Goal: Information Seeking & Learning: Find specific fact

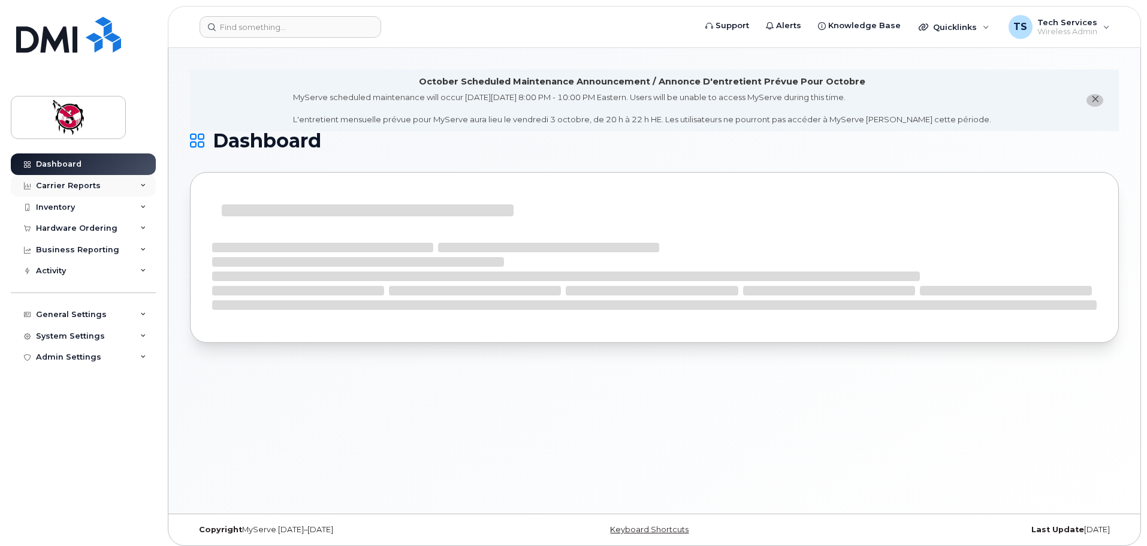
click at [79, 186] on div "Carrier Reports" at bounding box center [68, 186] width 65 height 10
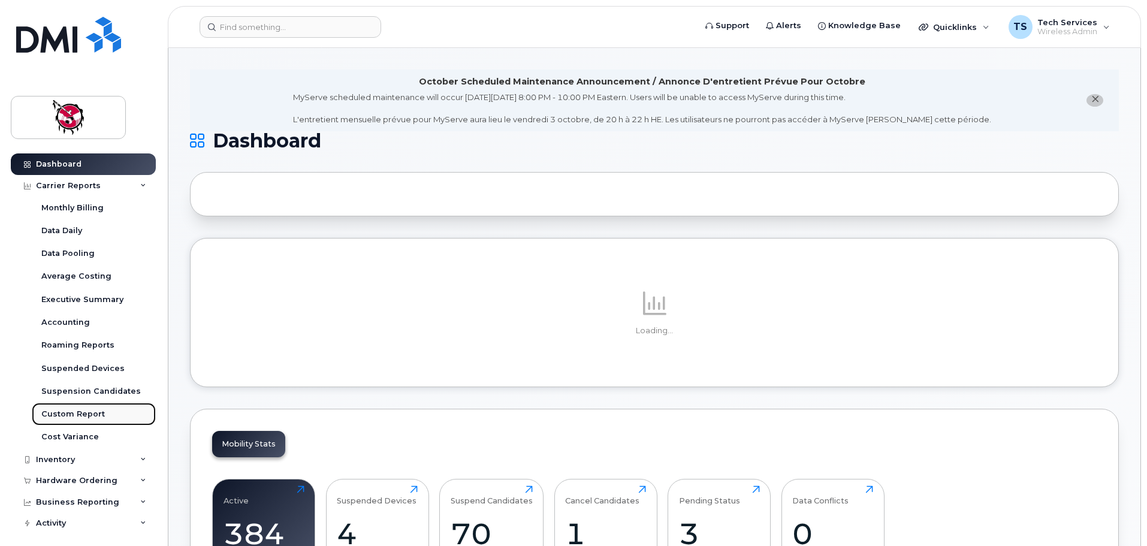
click at [92, 413] on div "Custom Report" at bounding box center [73, 414] width 64 height 11
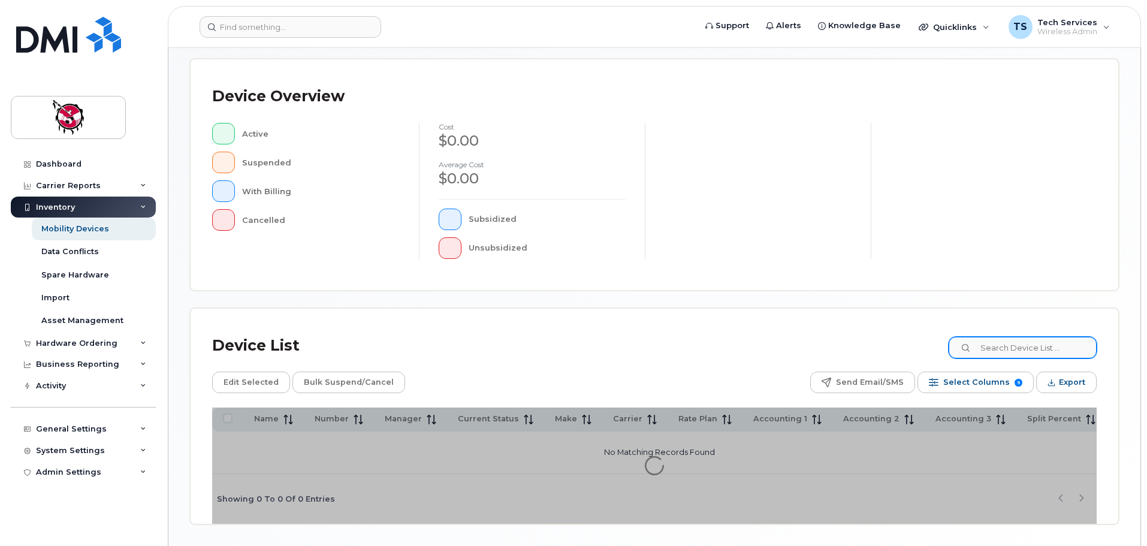
click at [1014, 343] on div "Mobility Devices Devices Save Report Import from CSV Export to CSV Add Device F…" at bounding box center [654, 177] width 929 height 694
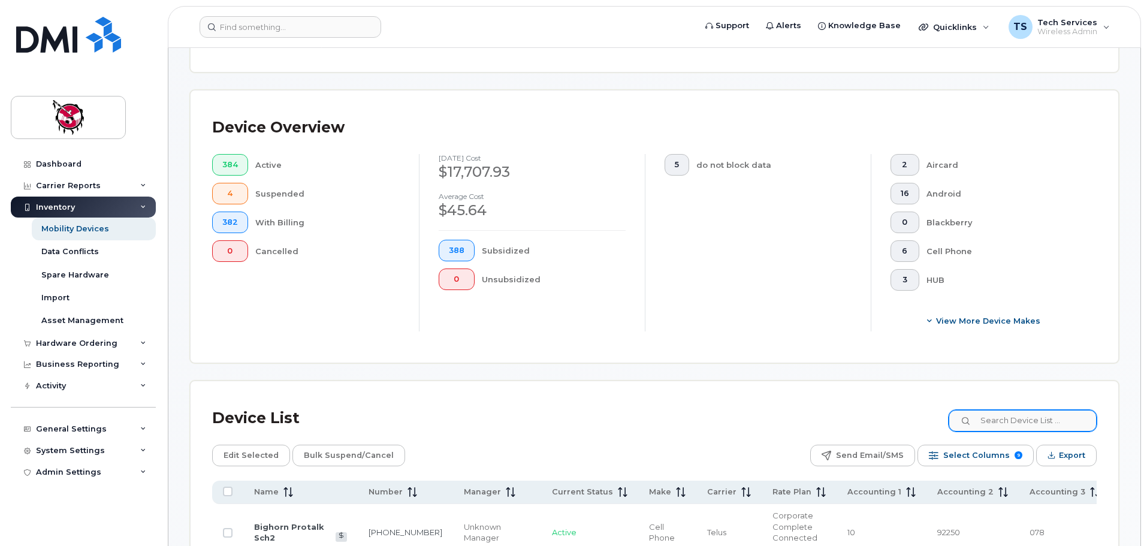
scroll to position [261, 0]
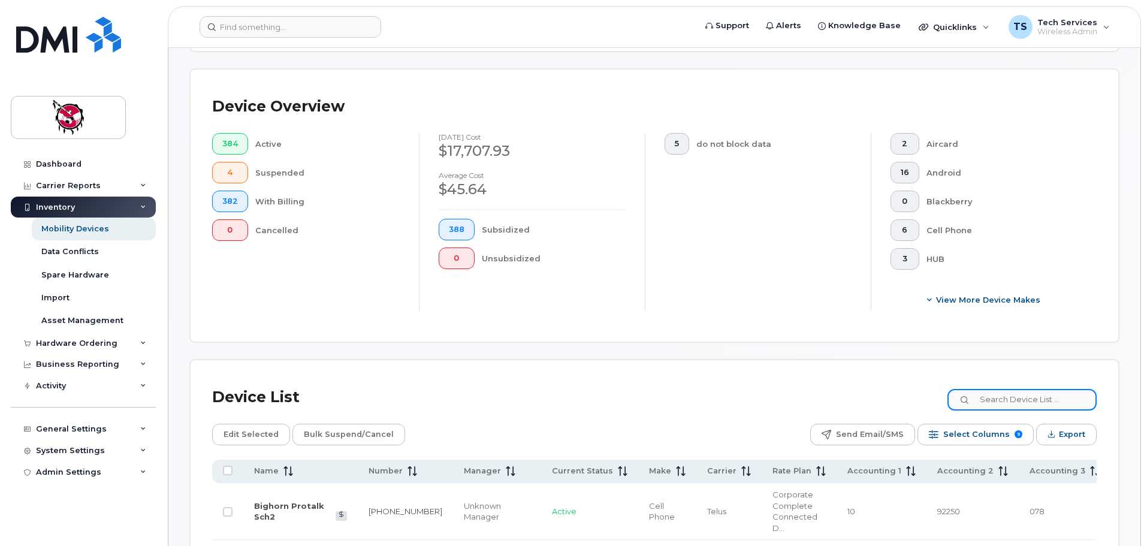
click at [1029, 395] on input at bounding box center [1021, 400] width 149 height 22
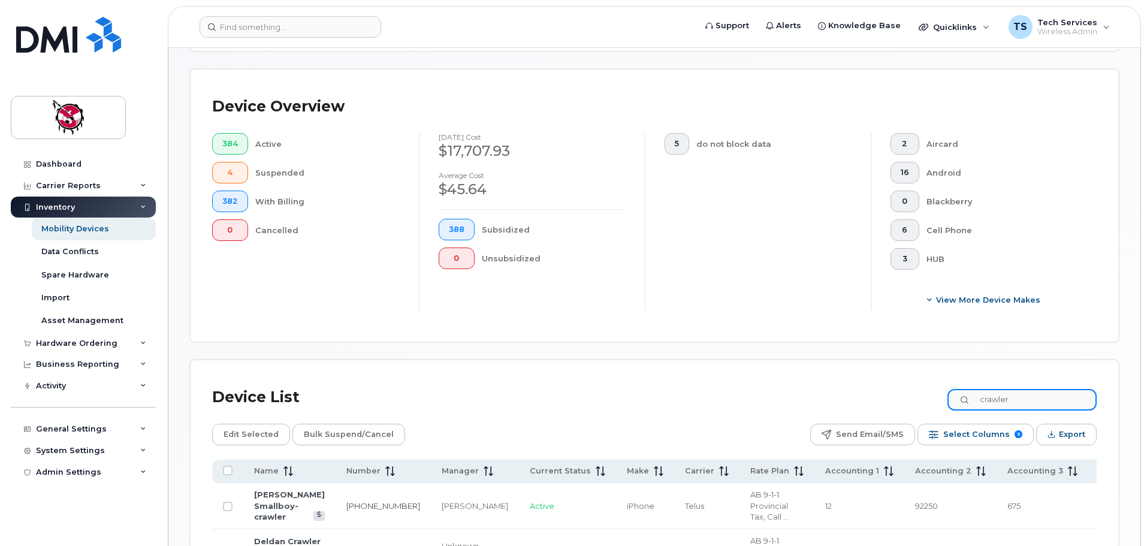
type input "crawler"
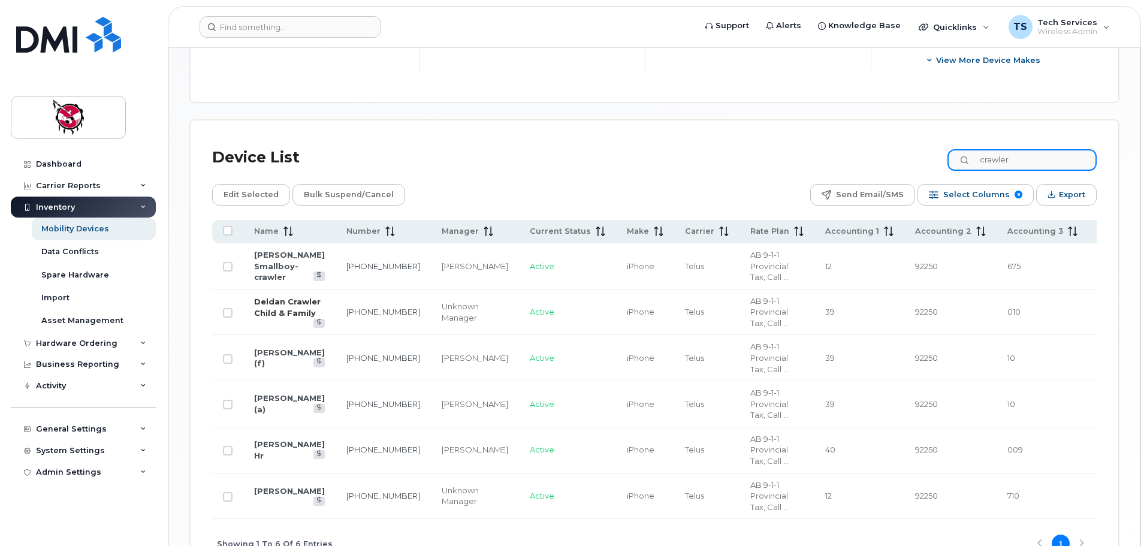
scroll to position [560, 0]
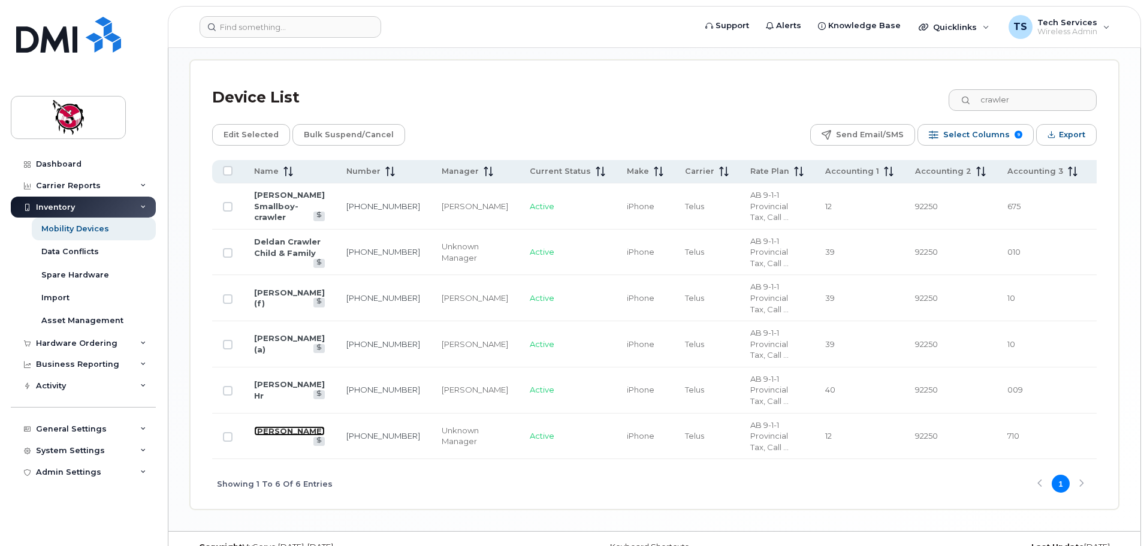
click at [267, 432] on link "Isaiah Crawler" at bounding box center [289, 431] width 71 height 10
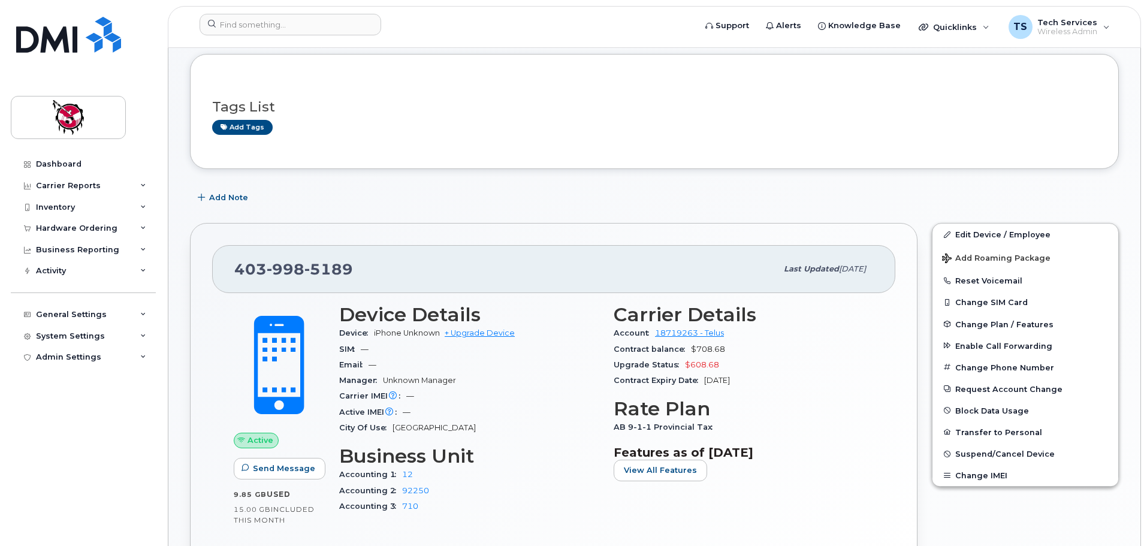
scroll to position [161, 0]
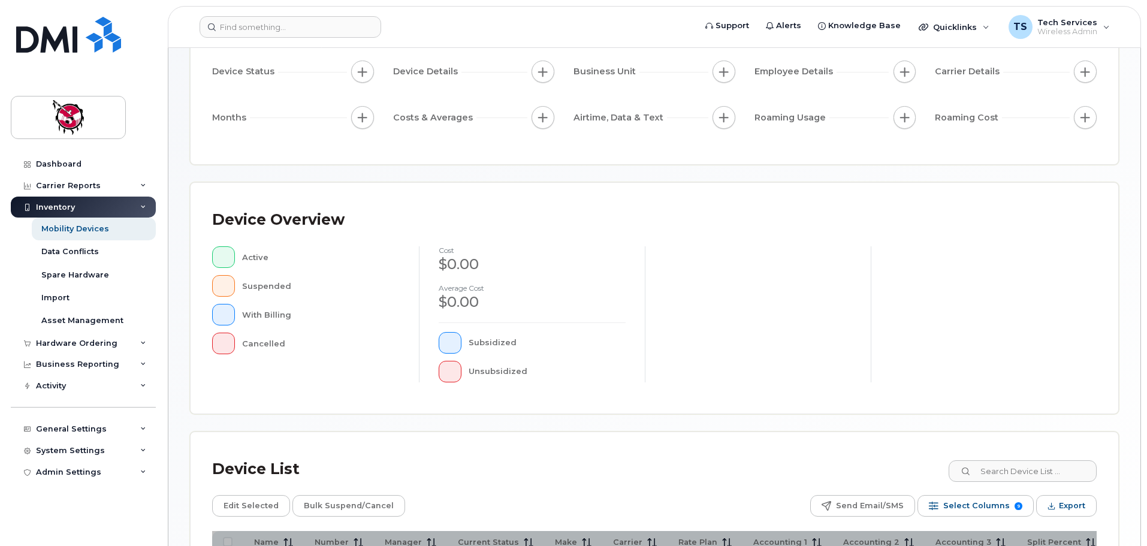
scroll to position [246, 0]
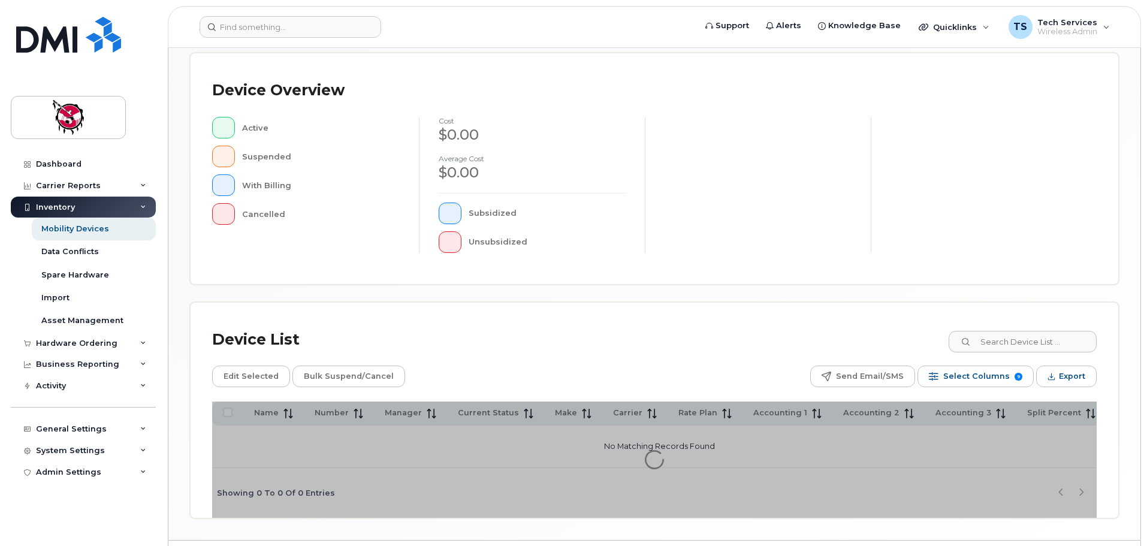
click at [1062, 327] on div "Device List" at bounding box center [654, 339] width 884 height 31
click at [1062, 338] on input at bounding box center [1021, 342] width 149 height 22
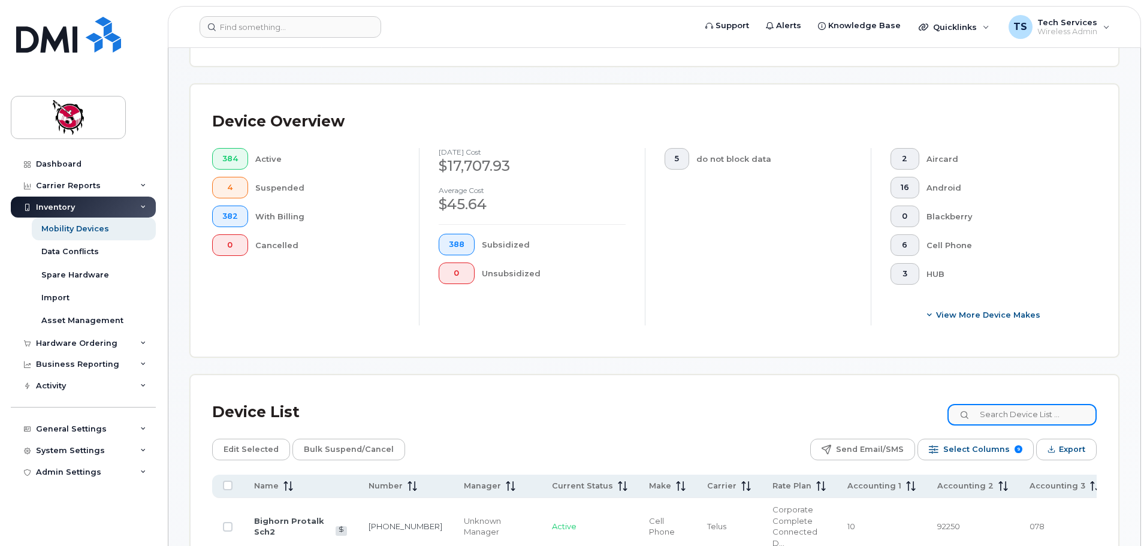
scroll to position [267, 0]
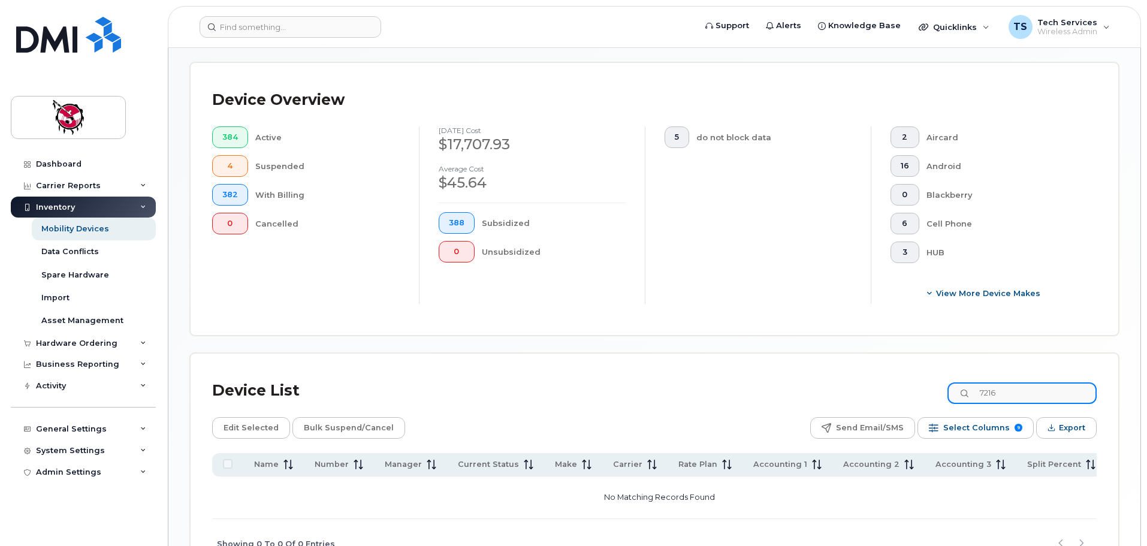
drag, startPoint x: 1026, startPoint y: 380, endPoint x: 969, endPoint y: 380, distance: 56.3
click at [969, 382] on input "7216" at bounding box center [1021, 393] width 149 height 22
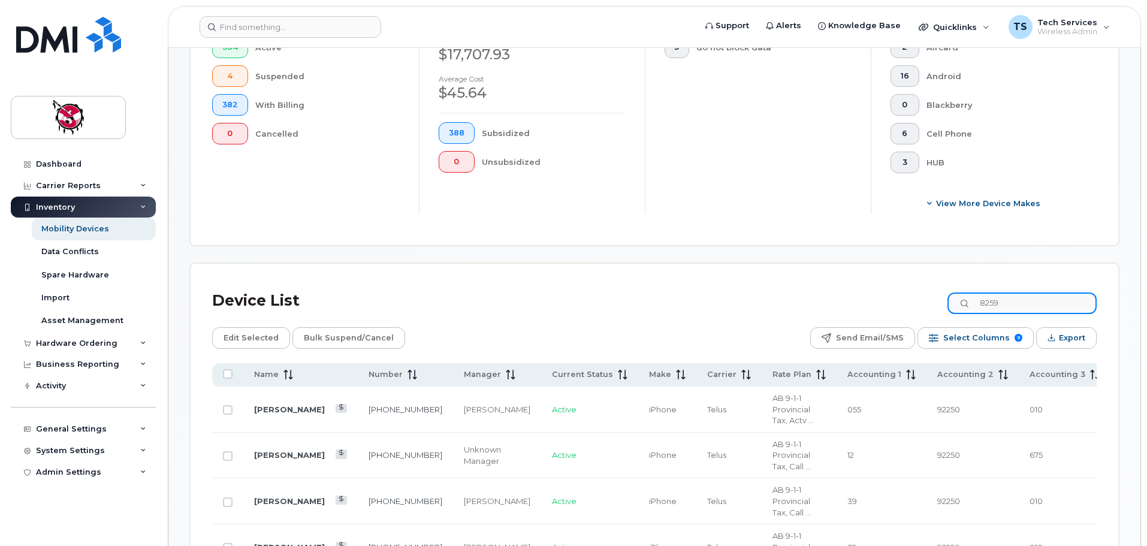
scroll to position [359, 0]
drag, startPoint x: 1012, startPoint y: 284, endPoint x: 935, endPoint y: 284, distance: 76.7
click at [935, 284] on div "Device List 8259" at bounding box center [654, 298] width 884 height 31
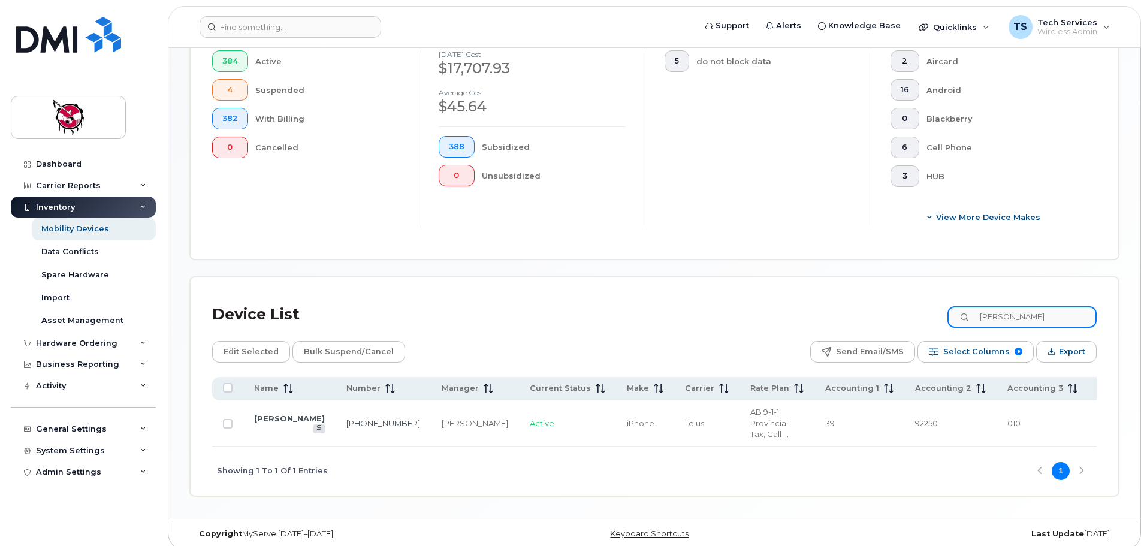
drag, startPoint x: 1010, startPoint y: 306, endPoint x: 909, endPoint y: 306, distance: 100.7
click at [909, 306] on div "Device List kyle" at bounding box center [654, 314] width 884 height 31
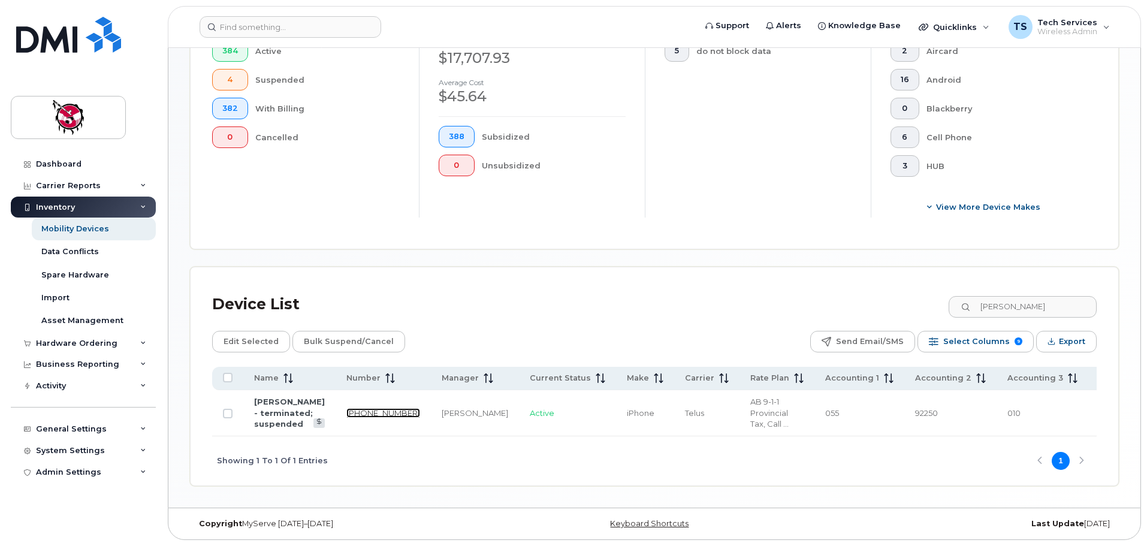
click at [346, 414] on link "825-962-8259" at bounding box center [383, 413] width 74 height 10
click at [1029, 296] on input "nathaniel" at bounding box center [1021, 307] width 149 height 22
drag, startPoint x: 1063, startPoint y: 286, endPoint x: 929, endPoint y: 289, distance: 134.2
click at [929, 289] on div "Device List nathaniel" at bounding box center [654, 304] width 884 height 31
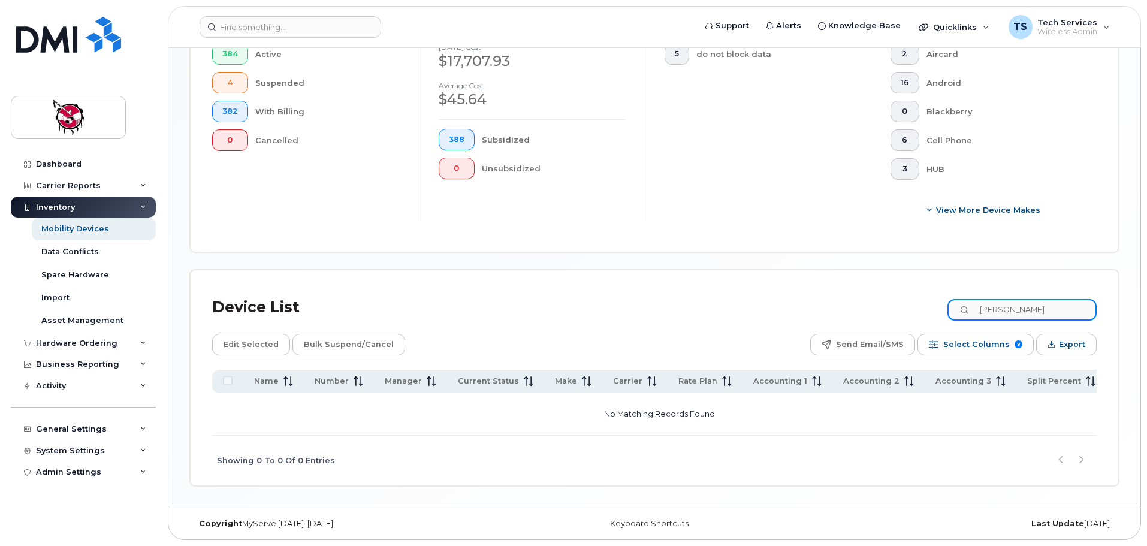
scroll to position [340, 0]
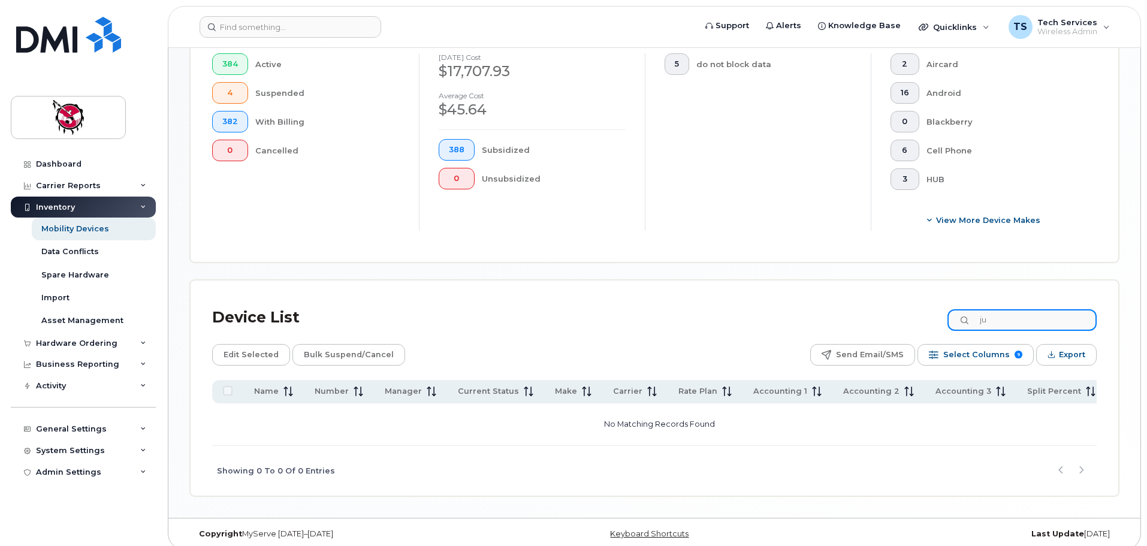
type input "j"
type input "m"
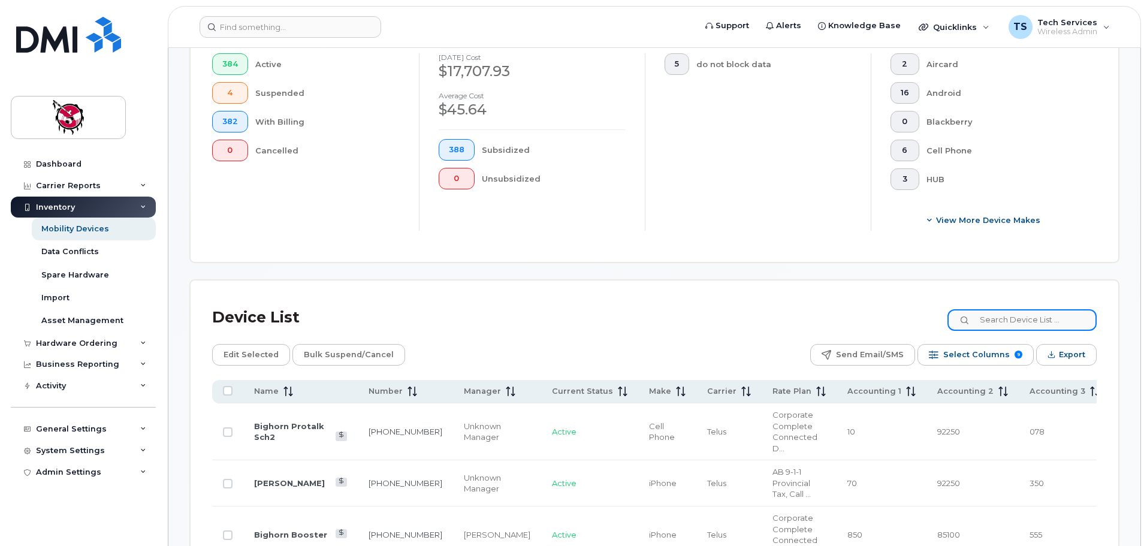
scroll to position [364, 0]
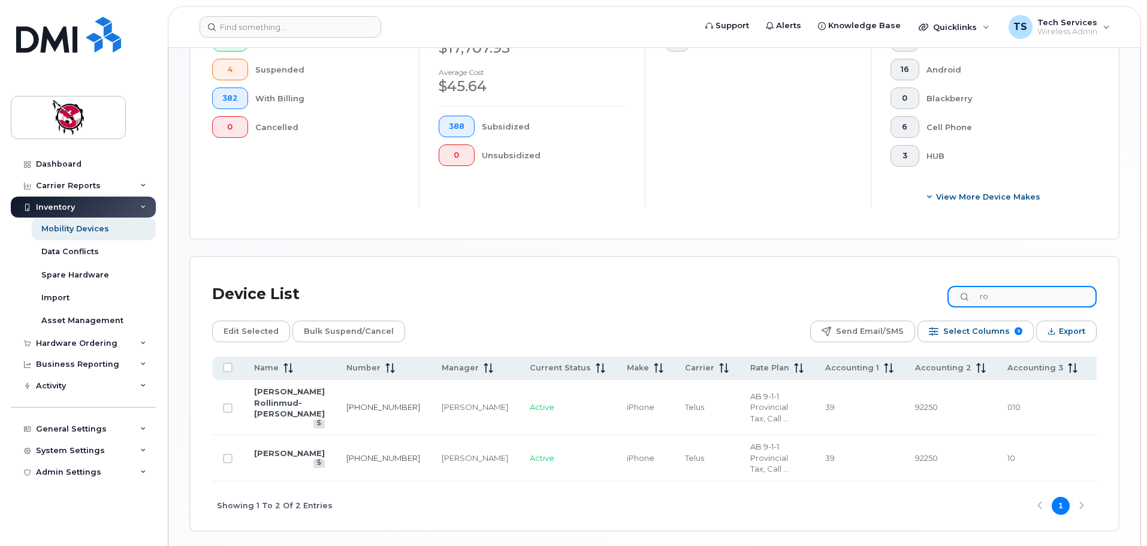
type input "r"
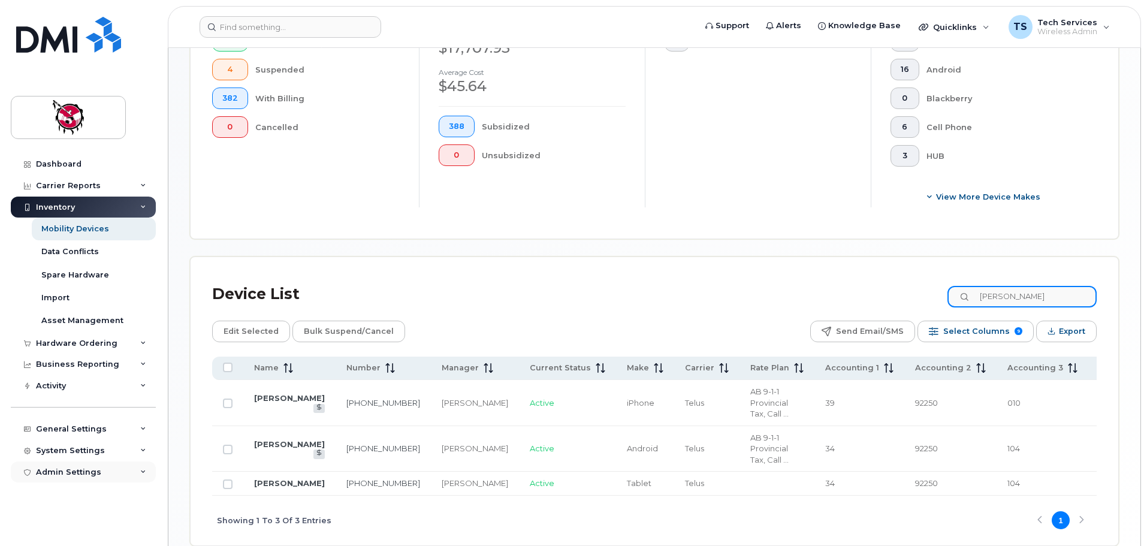
type input "homer"
click at [264, 478] on link "Homer Holloway" at bounding box center [289, 483] width 71 height 10
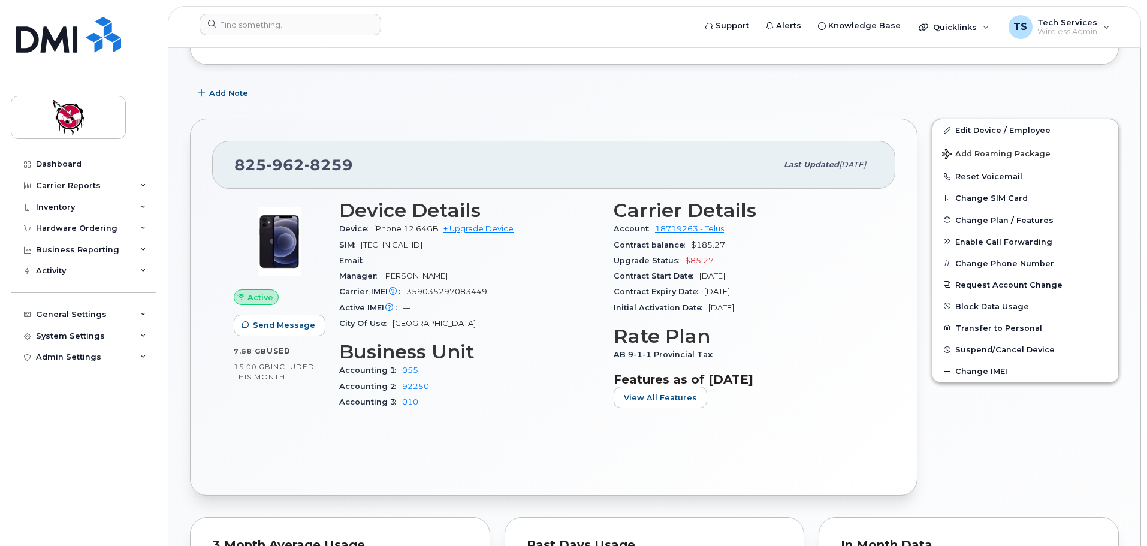
scroll to position [240, 0]
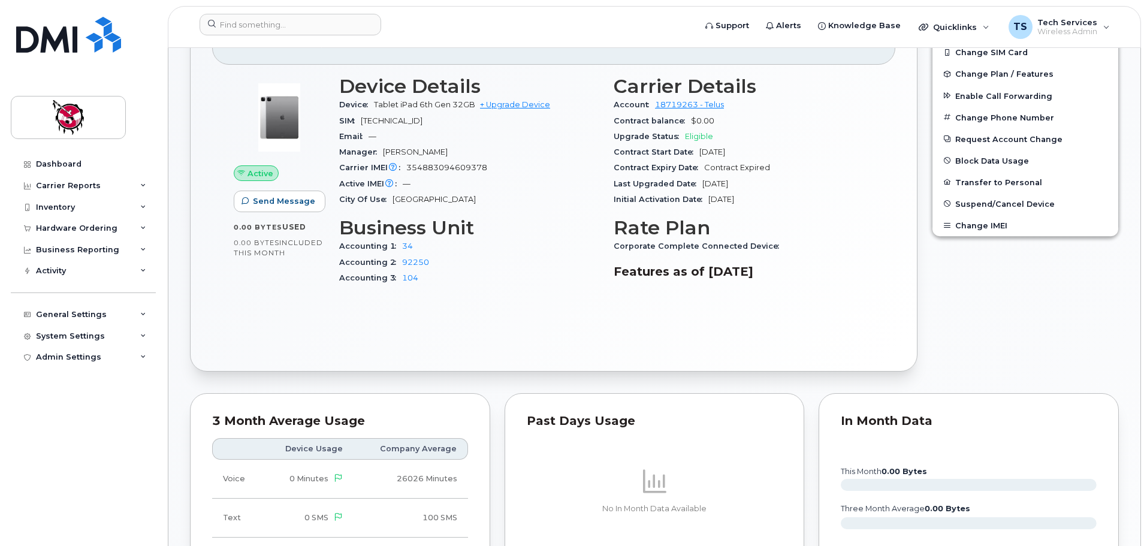
scroll to position [180, 0]
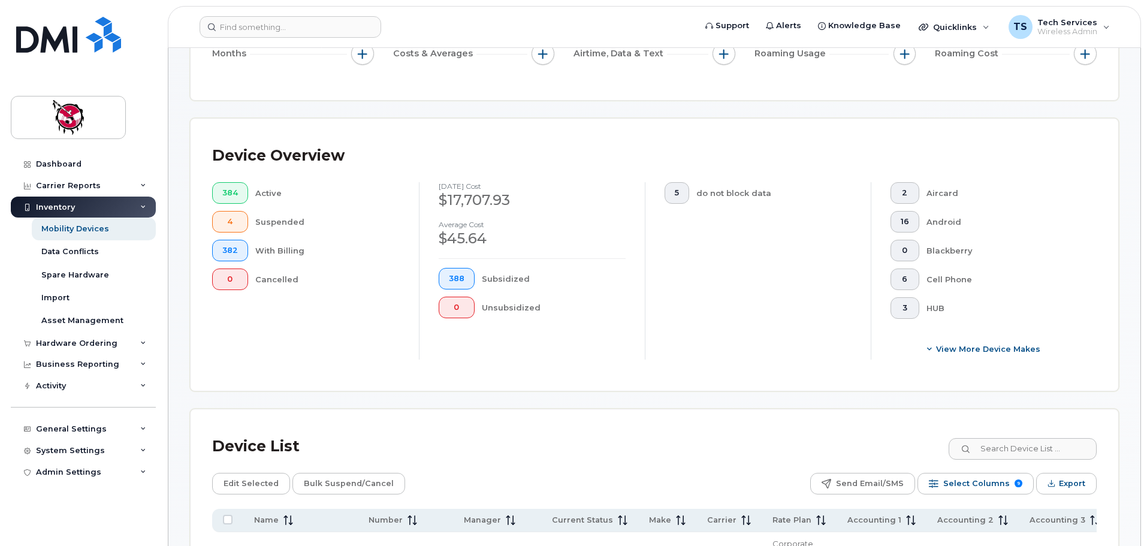
scroll to position [359, 0]
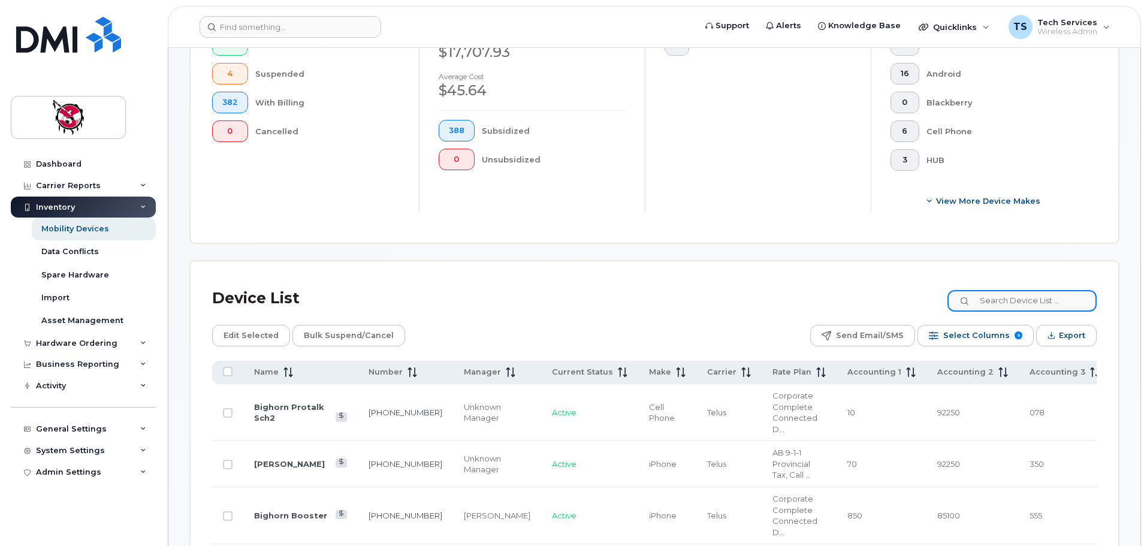
click at [1037, 297] on input at bounding box center [1021, 301] width 149 height 22
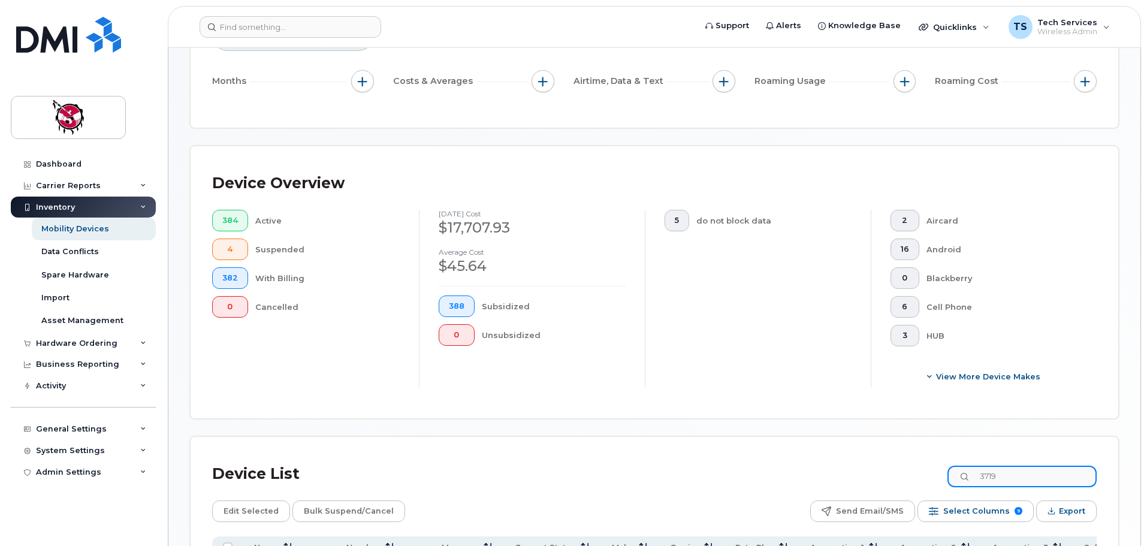
scroll to position [182, 0]
drag, startPoint x: 973, startPoint y: 463, endPoint x: 939, endPoint y: 463, distance: 33.6
click at [939, 463] on div "Device List 3719" at bounding box center [654, 476] width 884 height 31
type input "4116"
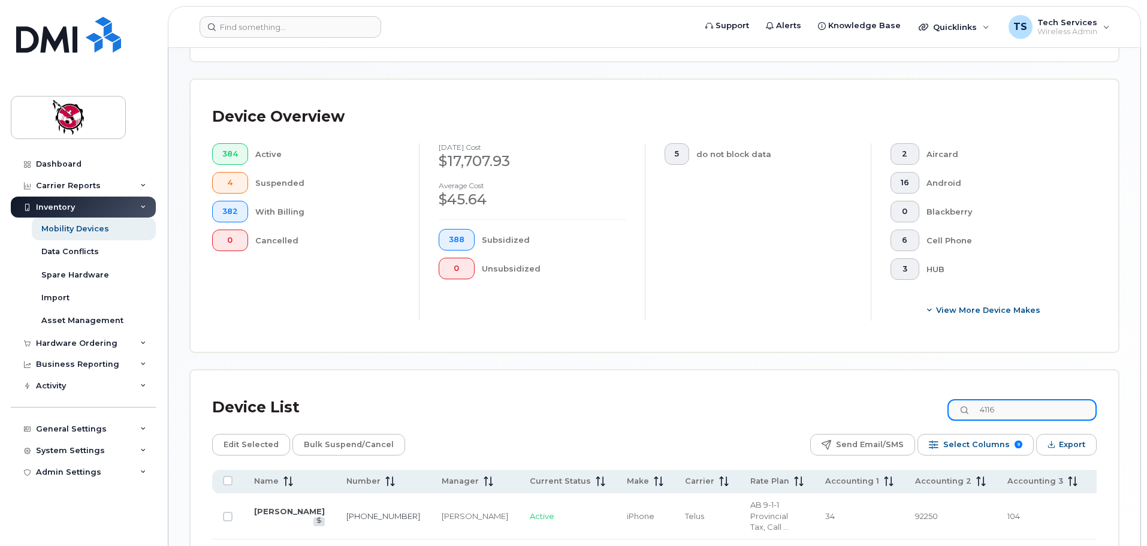
scroll to position [343, 0]
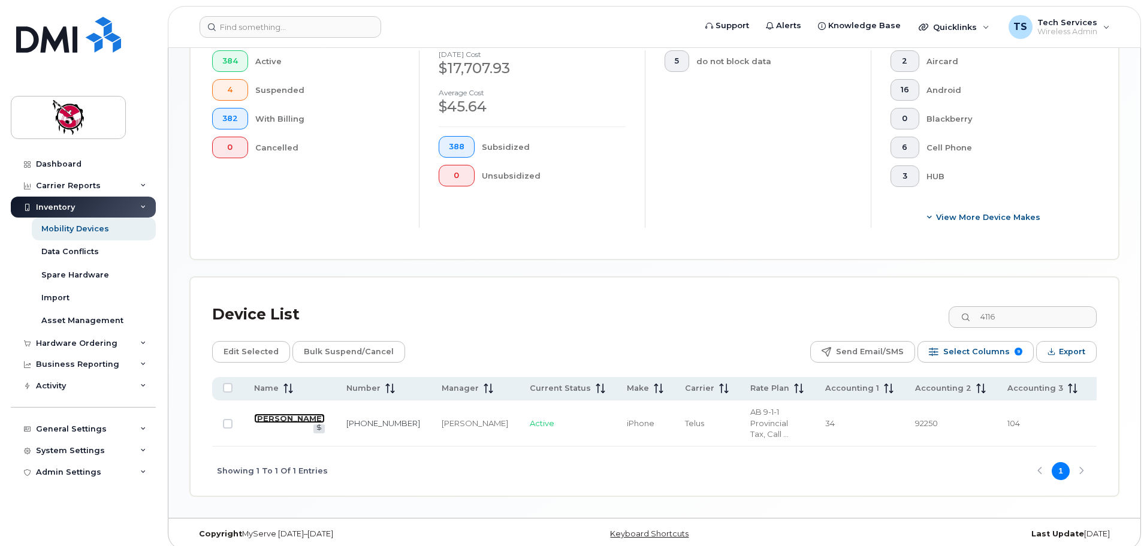
click at [268, 413] on link "Colton Wildman" at bounding box center [289, 418] width 71 height 10
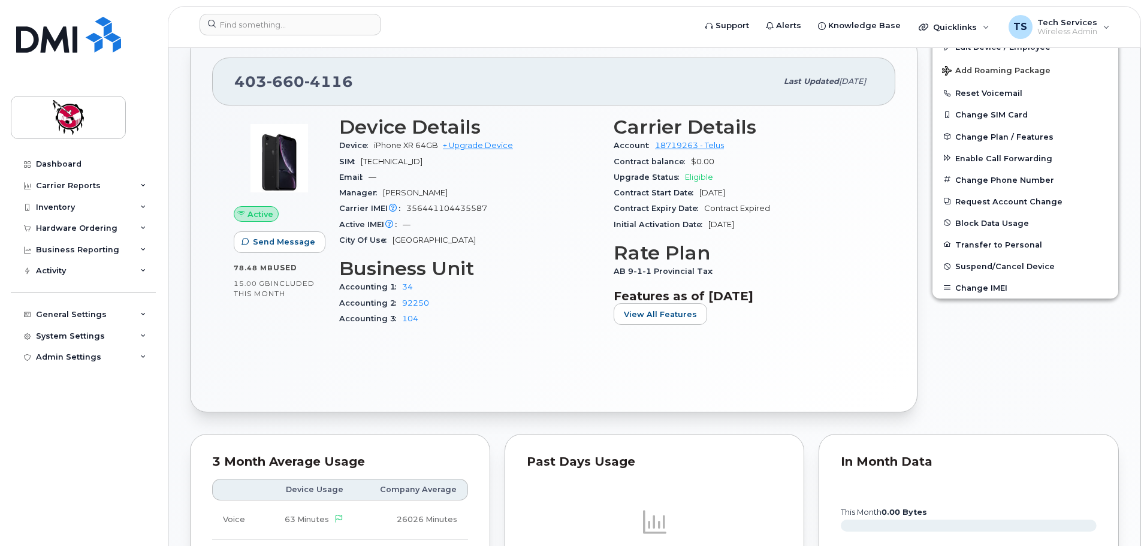
scroll to position [180, 0]
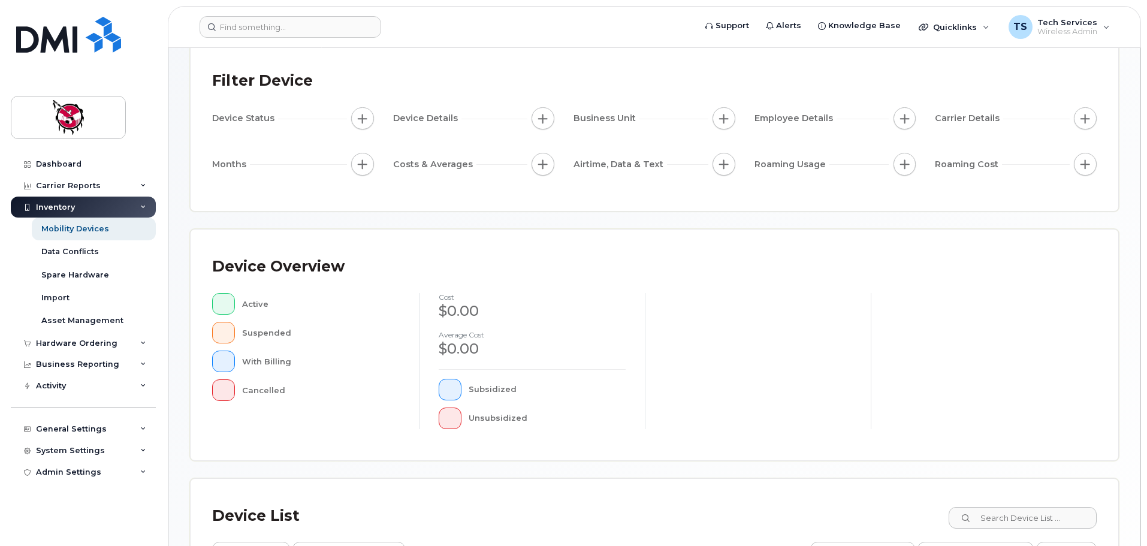
scroll to position [240, 0]
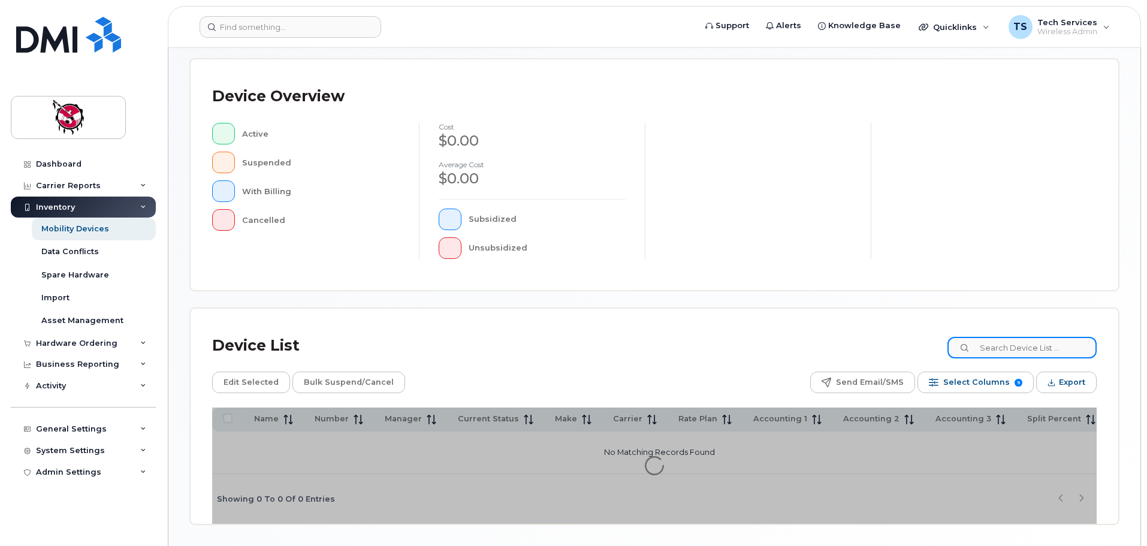
click at [1044, 352] on input at bounding box center [1021, 348] width 149 height 22
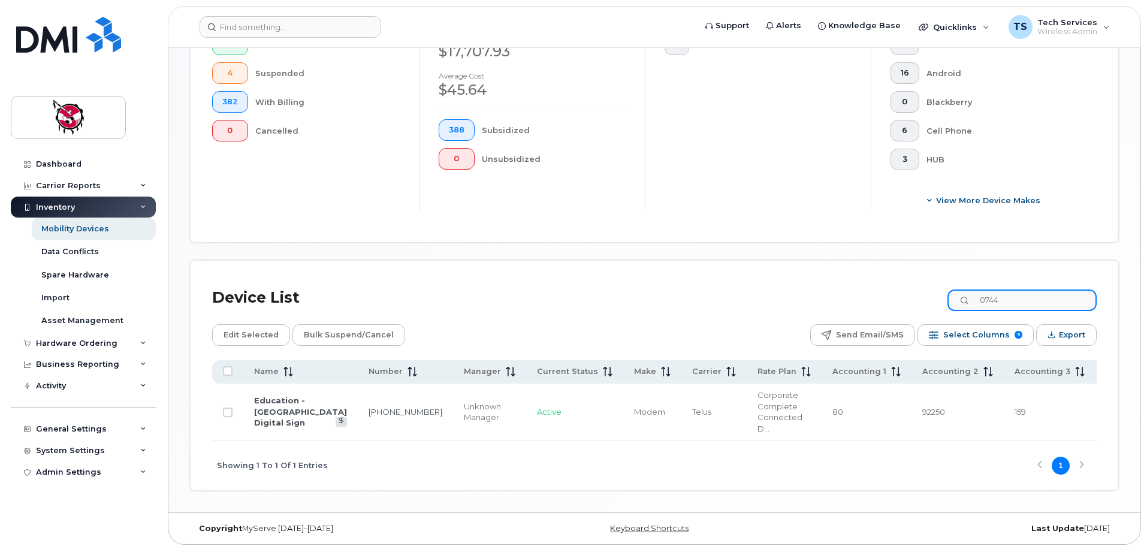
scroll to position [365, 0]
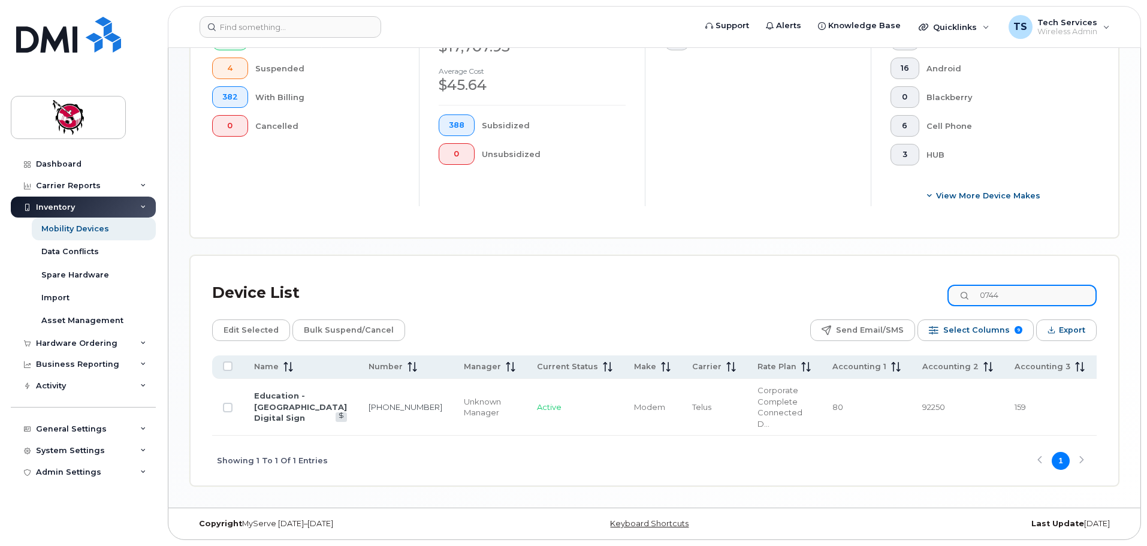
drag, startPoint x: 1030, startPoint y: 274, endPoint x: 952, endPoint y: 285, distance: 78.6
click at [952, 285] on div "Device List 0744" at bounding box center [654, 292] width 884 height 31
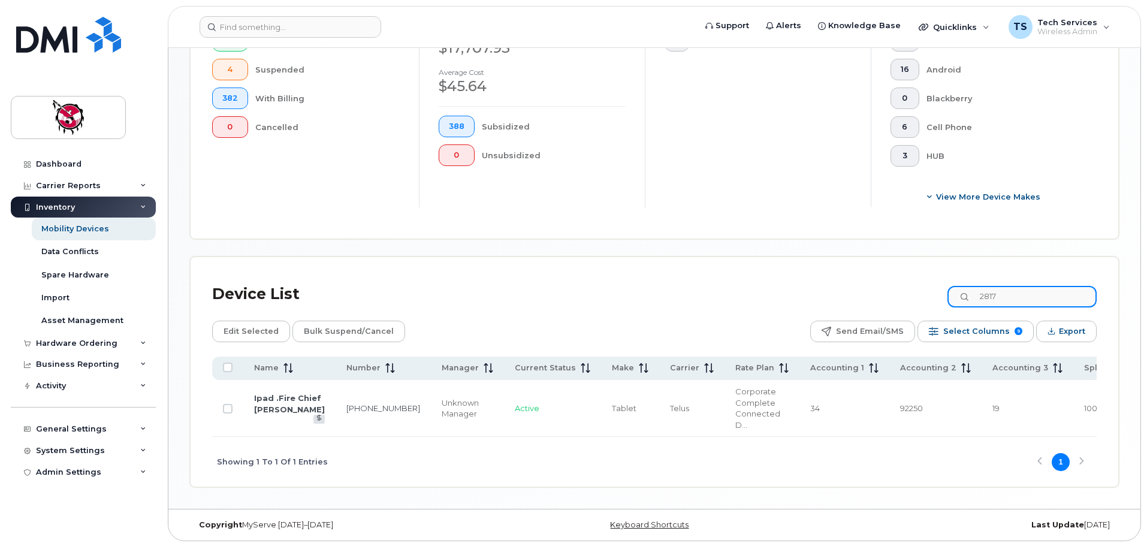
drag, startPoint x: 959, startPoint y: 288, endPoint x: 916, endPoint y: 288, distance: 43.1
click at [919, 289] on div "Device List 2817" at bounding box center [654, 294] width 884 height 31
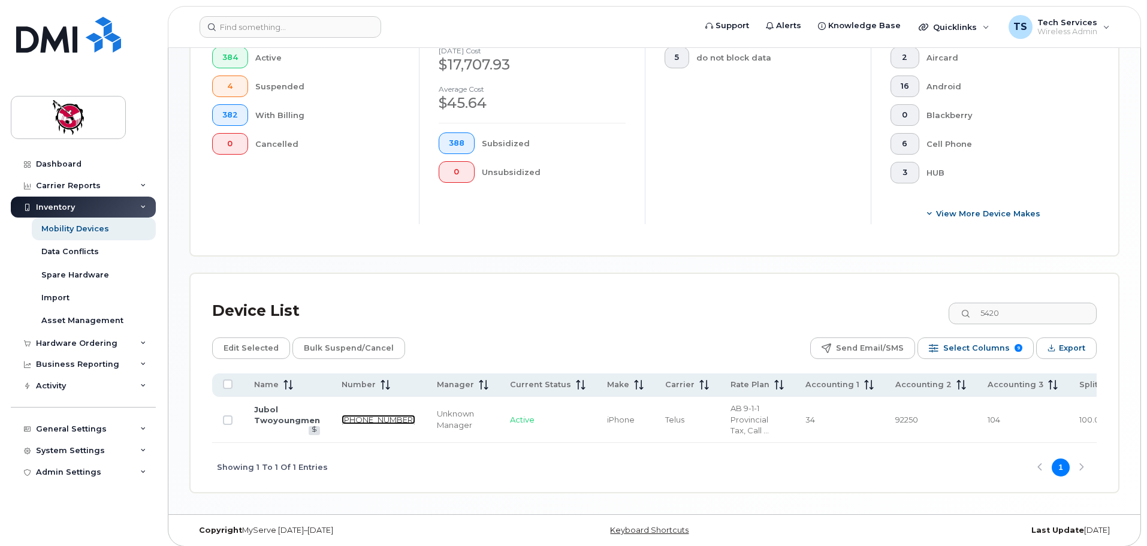
click at [349, 415] on link "[PHONE_NUMBER]" at bounding box center [378, 420] width 74 height 10
drag, startPoint x: 1029, startPoint y: 299, endPoint x: 909, endPoint y: 296, distance: 120.5
click at [912, 297] on div "Device List 5420" at bounding box center [654, 310] width 884 height 31
type input "6684"
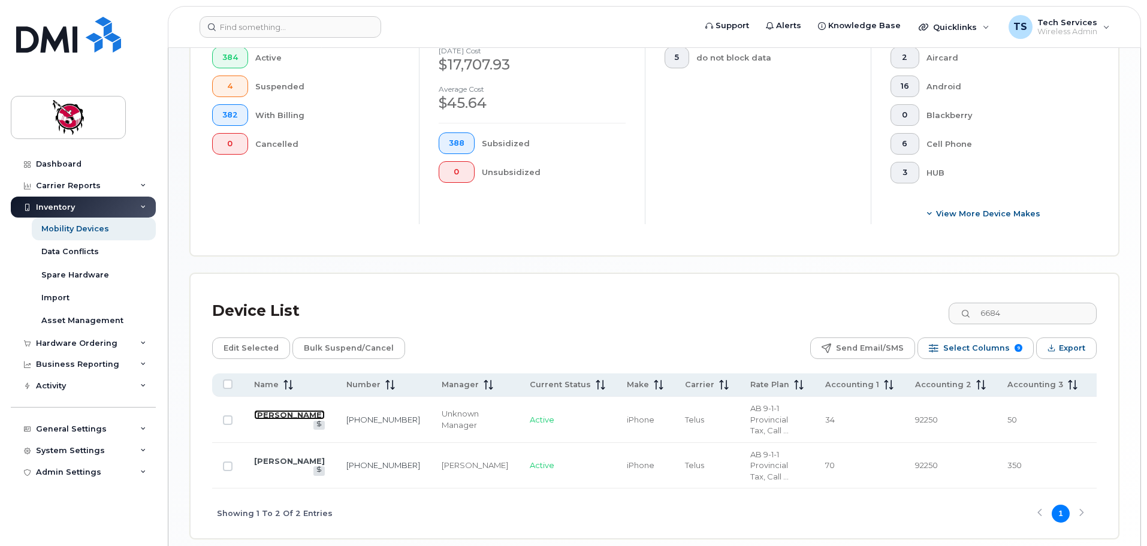
click at [264, 410] on link "[PERSON_NAME]" at bounding box center [289, 415] width 71 height 10
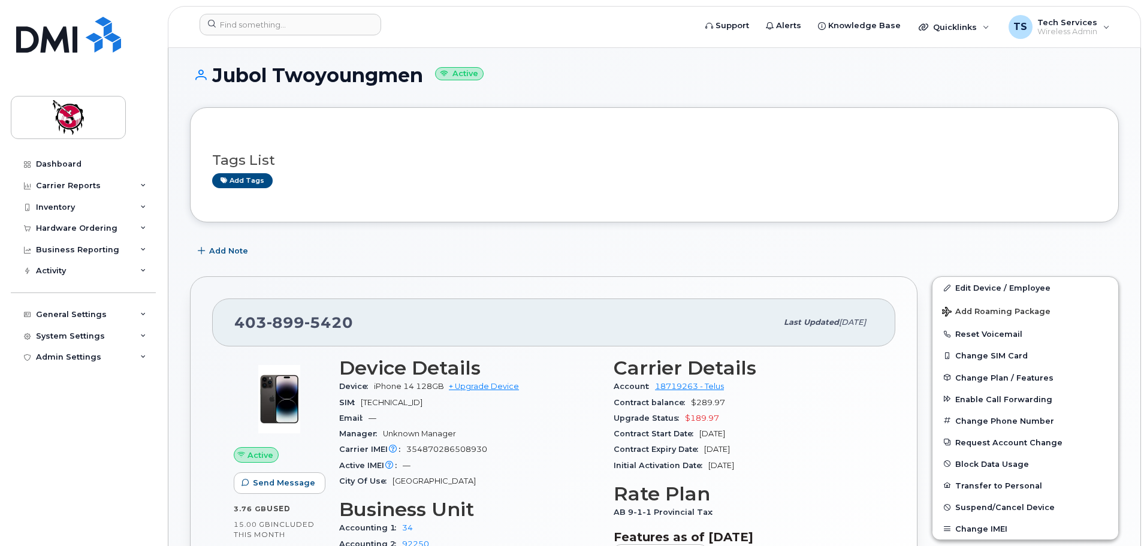
scroll to position [60, 0]
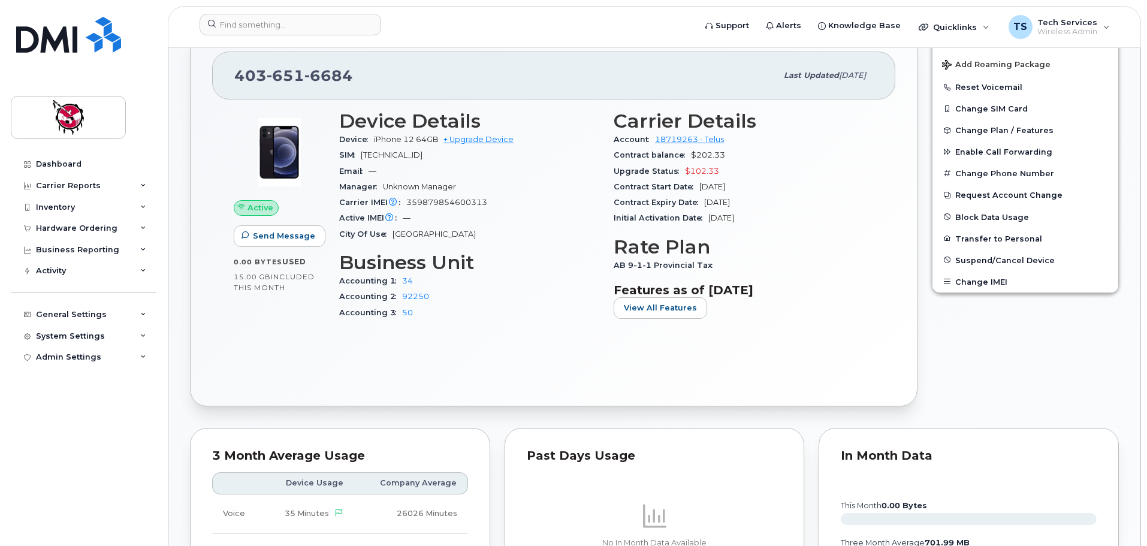
scroll to position [539, 0]
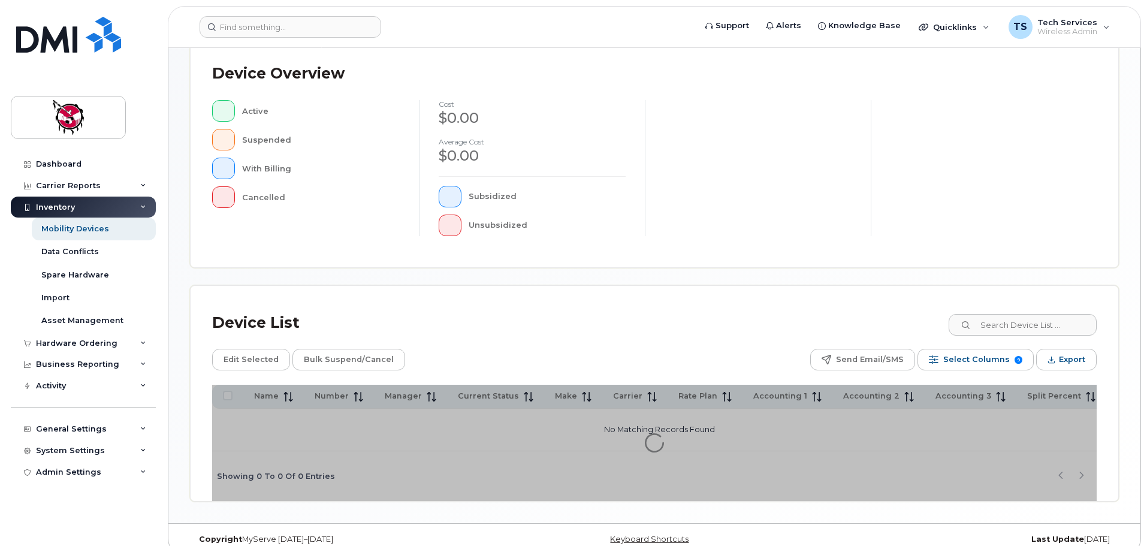
scroll to position [278, 0]
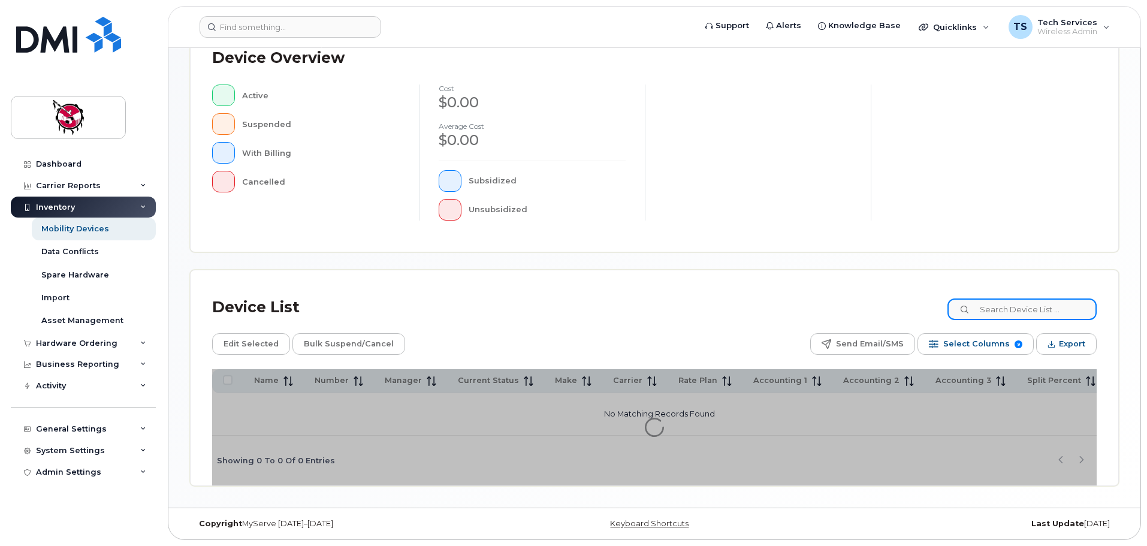
click at [1036, 307] on input at bounding box center [1021, 309] width 149 height 22
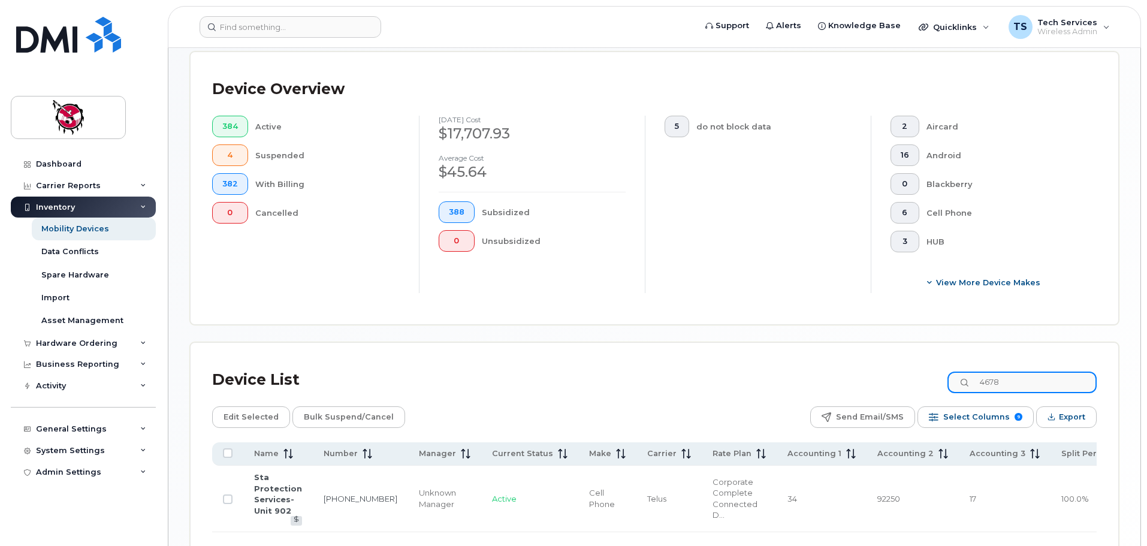
drag, startPoint x: 1025, startPoint y: 366, endPoint x: 881, endPoint y: 361, distance: 144.5
click at [881, 364] on div "Device List 4678" at bounding box center [654, 379] width 884 height 31
drag, startPoint x: 1006, startPoint y: 368, endPoint x: 957, endPoint y: 371, distance: 49.3
click at [957, 371] on div "Device List 0945" at bounding box center [654, 379] width 884 height 31
drag, startPoint x: 936, startPoint y: 371, endPoint x: 904, endPoint y: 368, distance: 32.4
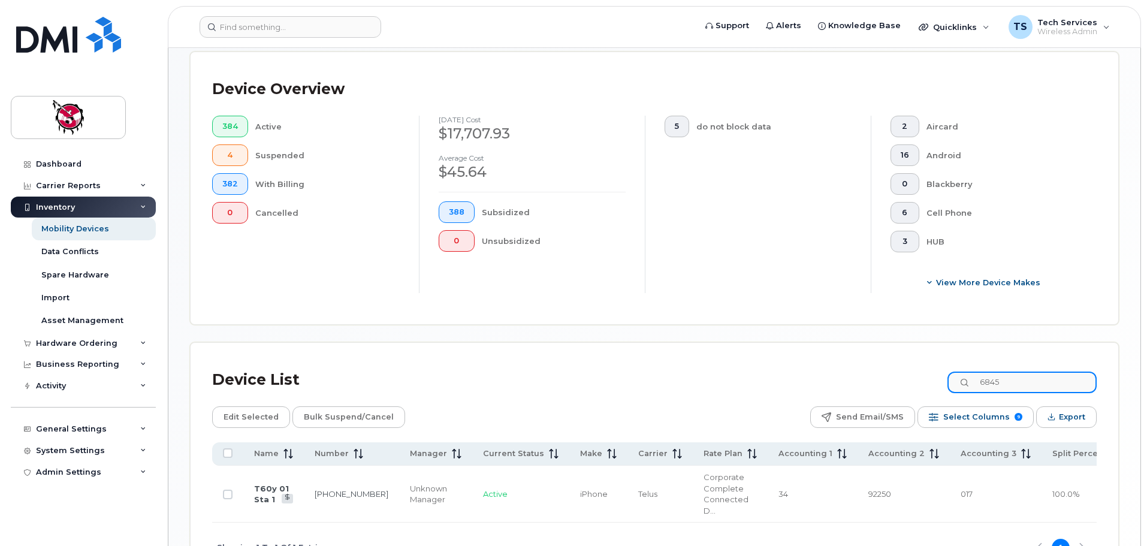
click at [904, 368] on div "Device List 6845" at bounding box center [654, 379] width 884 height 31
drag, startPoint x: 1027, startPoint y: 369, endPoint x: 917, endPoint y: 365, distance: 110.3
click at [917, 365] on div "Device List 3596" at bounding box center [654, 379] width 884 height 31
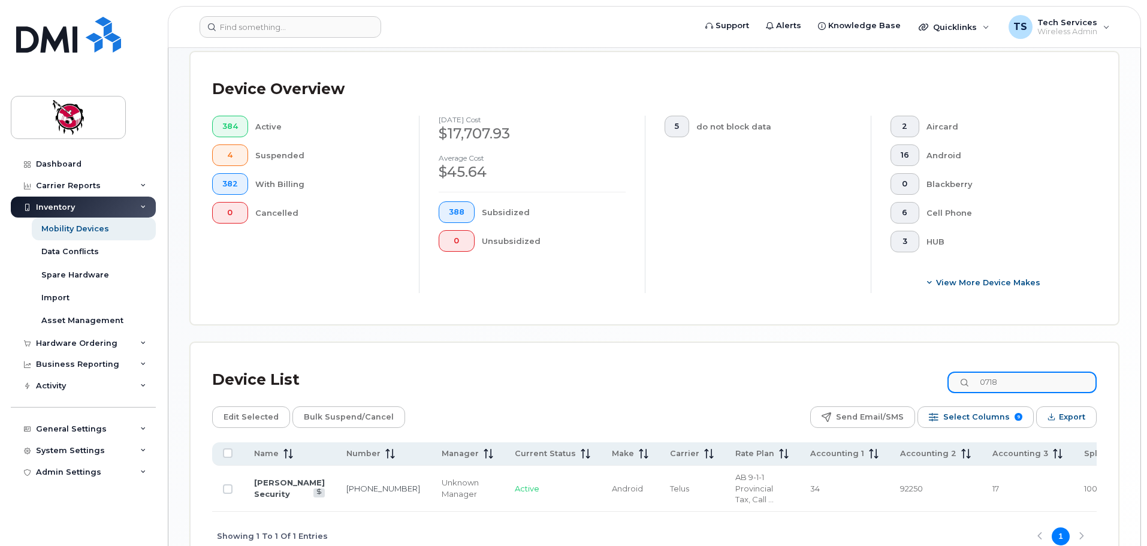
drag, startPoint x: 1030, startPoint y: 365, endPoint x: 956, endPoint y: 366, distance: 74.3
click at [956, 366] on div "Device List 0718" at bounding box center [654, 379] width 884 height 31
click at [969, 373] on input "3723" at bounding box center [1021, 382] width 149 height 22
drag, startPoint x: 1040, startPoint y: 374, endPoint x: 948, endPoint y: 374, distance: 92.3
click at [948, 374] on div "Device List 7325" at bounding box center [654, 379] width 884 height 31
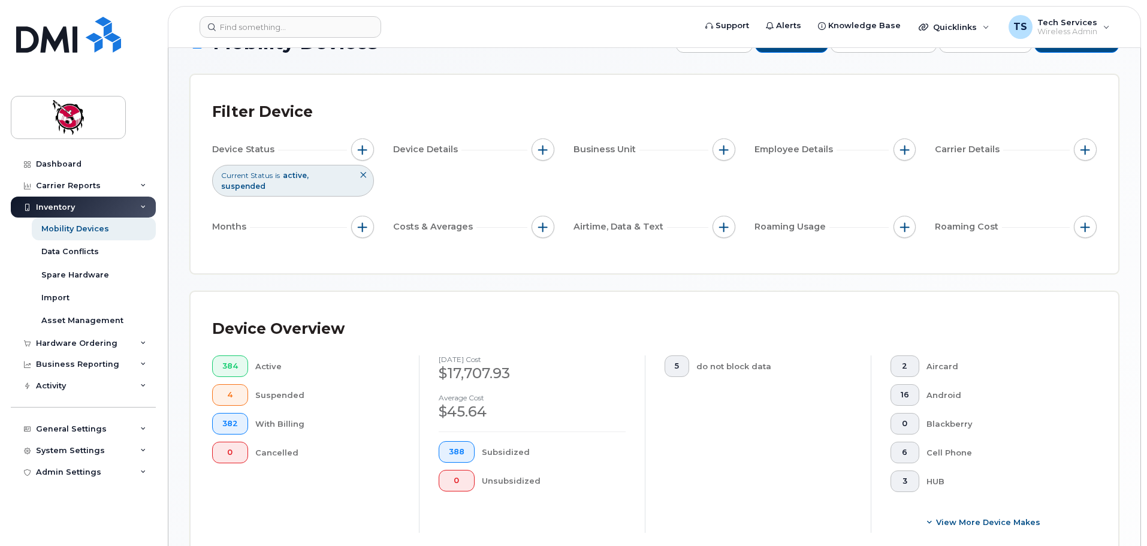
scroll to position [218, 0]
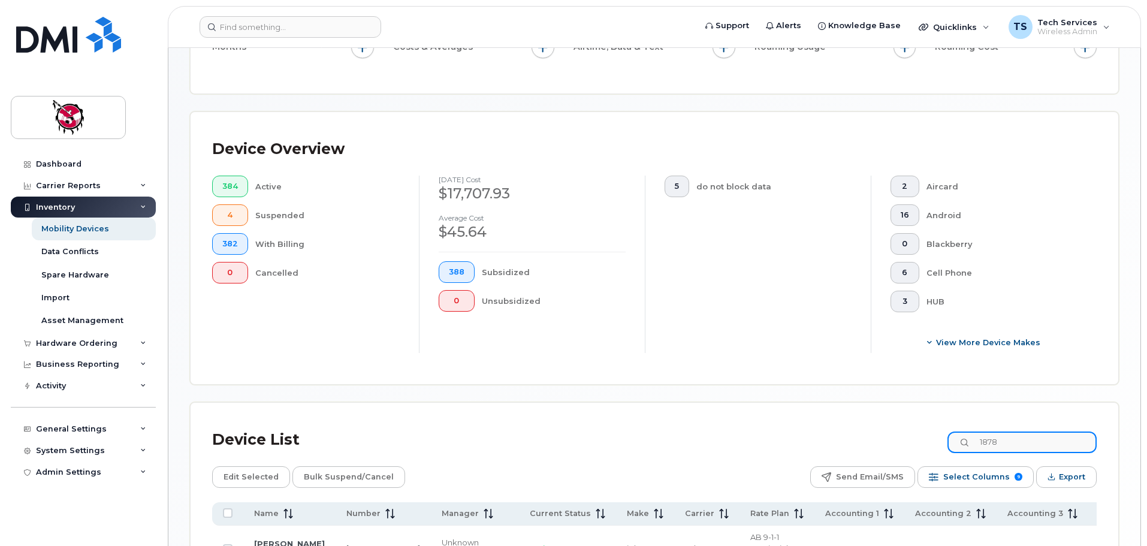
drag, startPoint x: 1020, startPoint y: 431, endPoint x: 950, endPoint y: 432, distance: 70.1
click at [950, 432] on div "Device List 1878" at bounding box center [654, 439] width 884 height 31
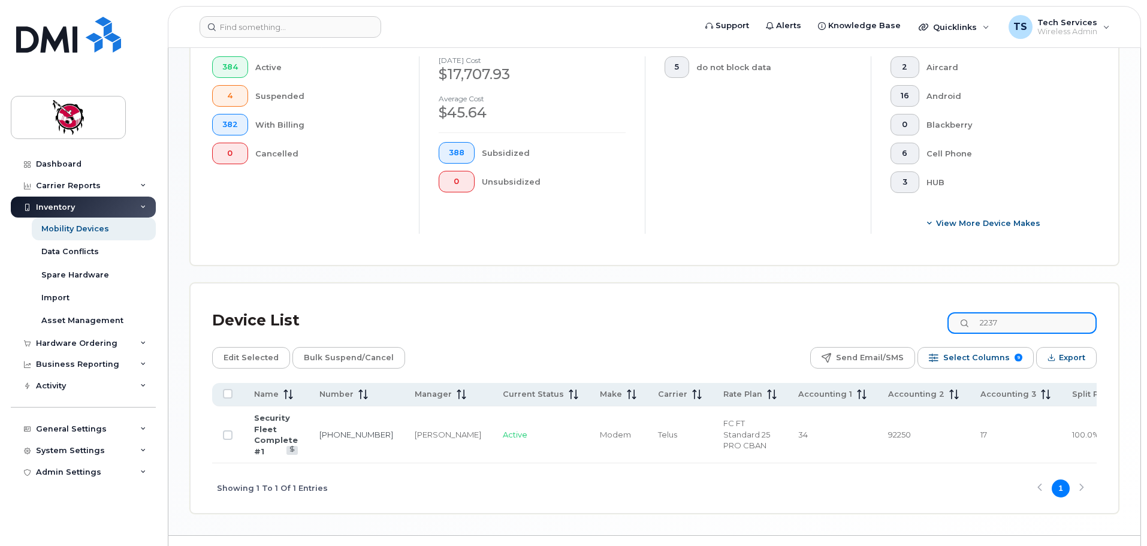
scroll to position [338, 0]
drag, startPoint x: 1025, startPoint y: 309, endPoint x: 896, endPoint y: 309, distance: 129.4
click at [896, 309] on div "Device List 2237" at bounding box center [654, 319] width 884 height 31
drag, startPoint x: 1047, startPoint y: 314, endPoint x: 925, endPoint y: 314, distance: 121.6
click at [925, 314] on div "Device List 5560" at bounding box center [654, 319] width 884 height 31
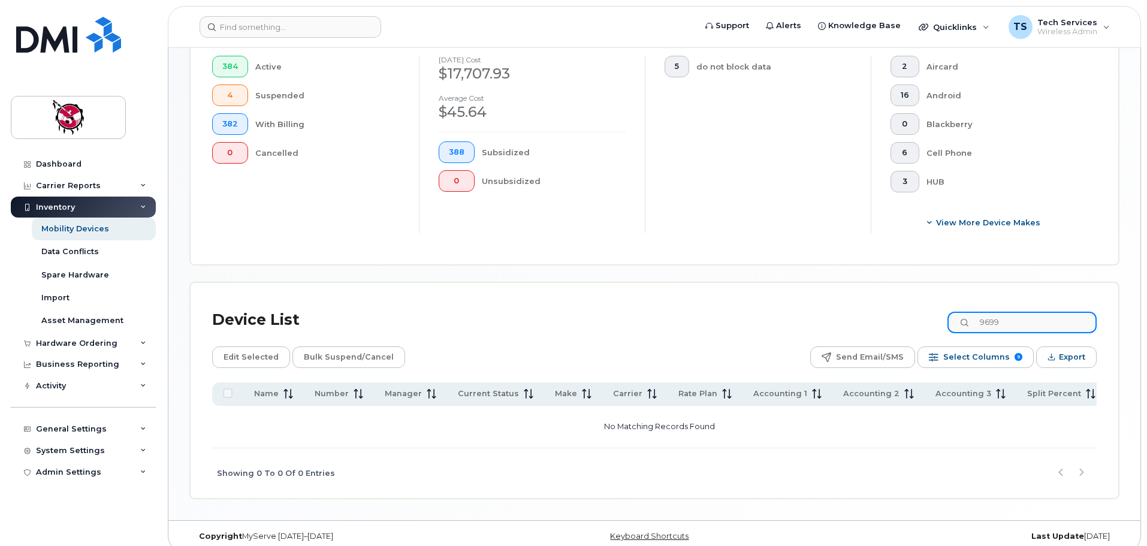
drag, startPoint x: 1021, startPoint y: 315, endPoint x: 960, endPoint y: 315, distance: 61.1
click at [960, 315] on input "9699" at bounding box center [1021, 323] width 149 height 22
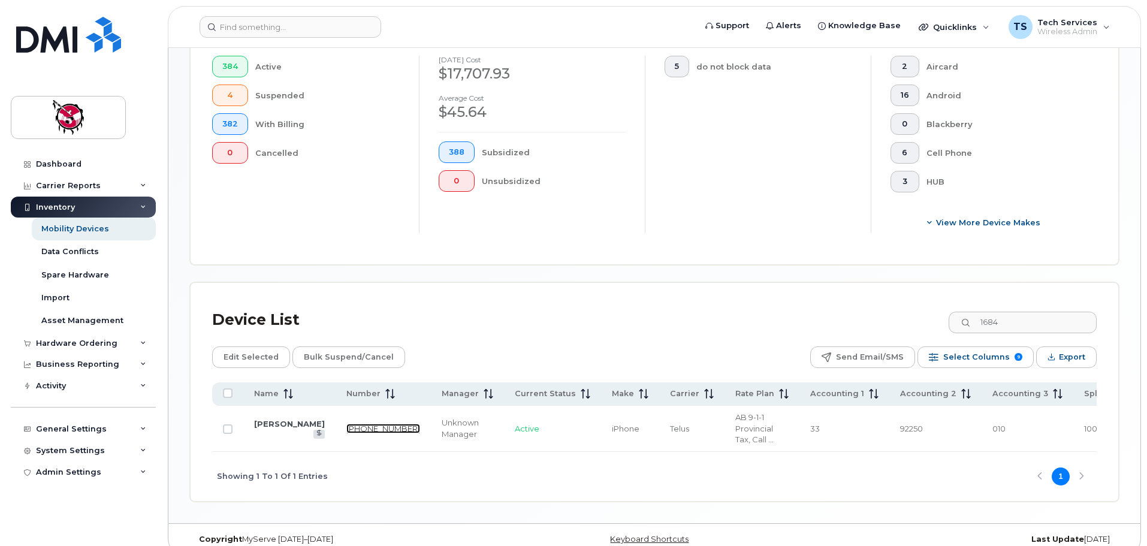
click at [346, 424] on link "403-554-1684" at bounding box center [383, 429] width 74 height 10
drag, startPoint x: 971, startPoint y: 309, endPoint x: 945, endPoint y: 309, distance: 25.2
click at [947, 309] on div "Device List 1684" at bounding box center [654, 319] width 884 height 31
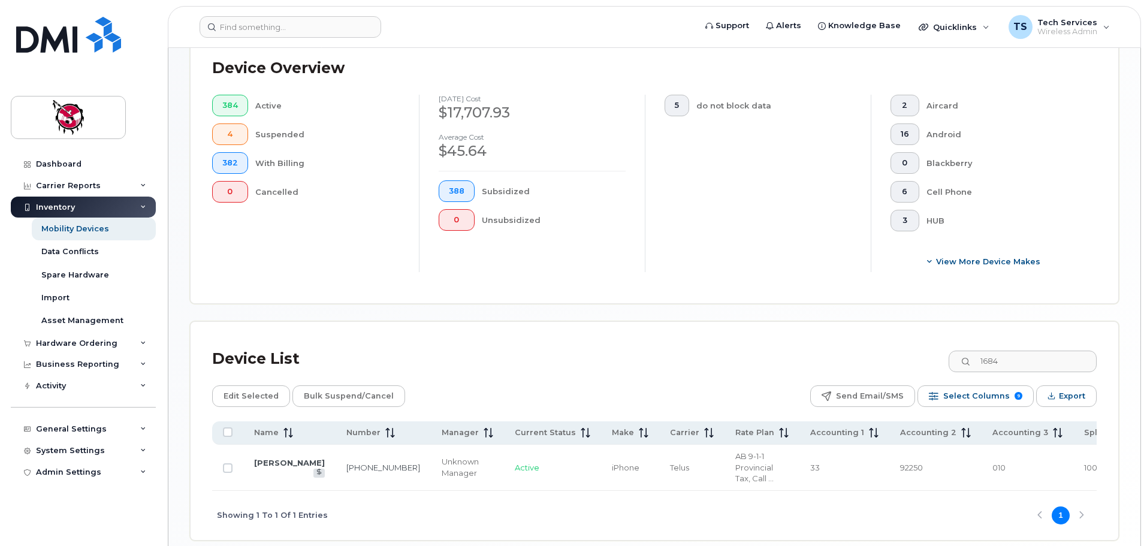
scroll to position [278, 0]
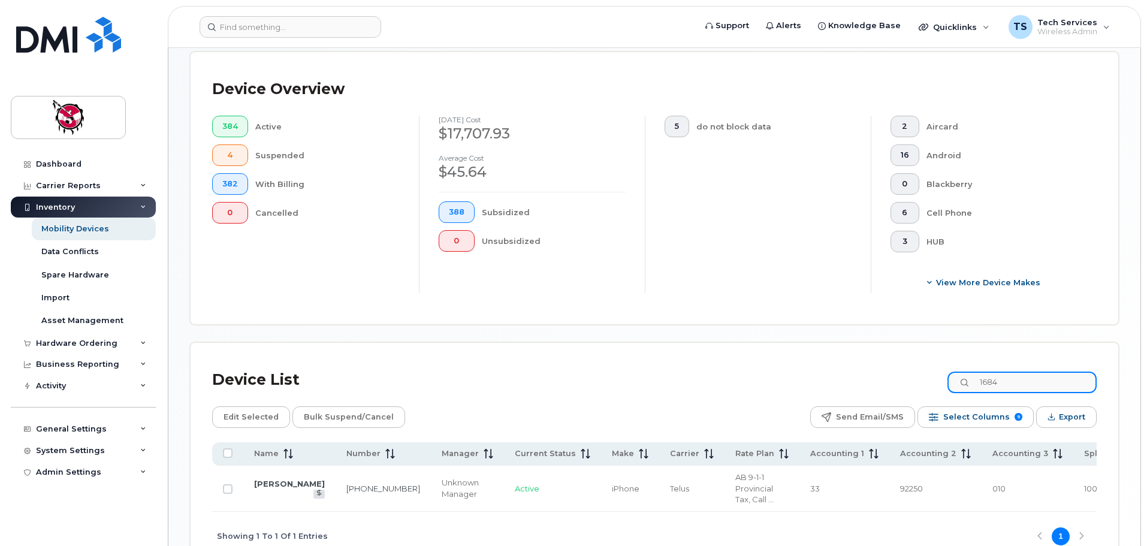
click at [1021, 371] on input "1684" at bounding box center [1021, 382] width 149 height 22
drag, startPoint x: 1032, startPoint y: 372, endPoint x: 948, endPoint y: 371, distance: 83.9
click at [948, 371] on div "Device List 1684" at bounding box center [654, 379] width 884 height 31
type input "STA protection"
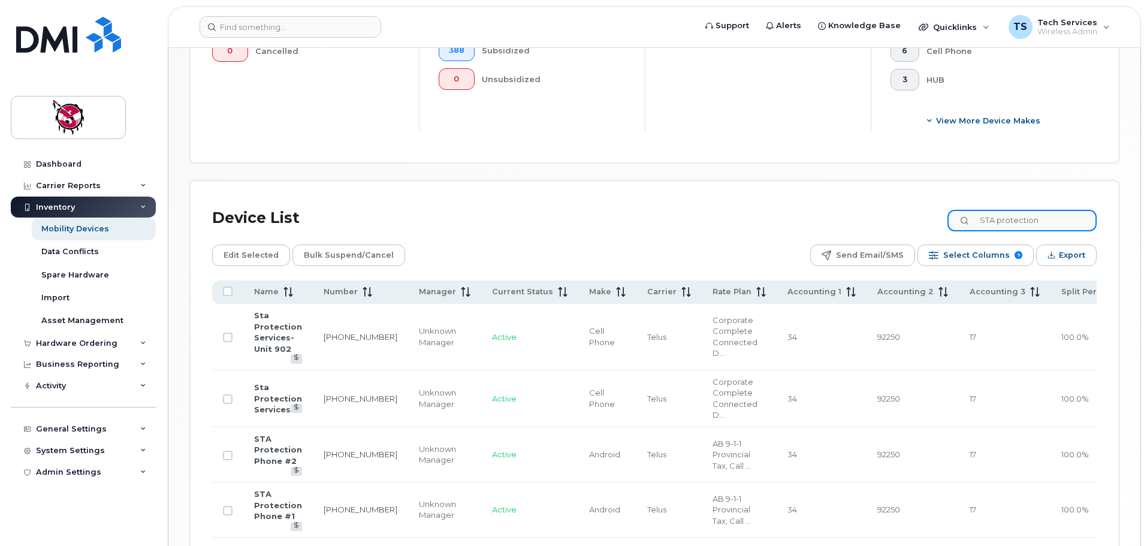
scroll to position [458, 0]
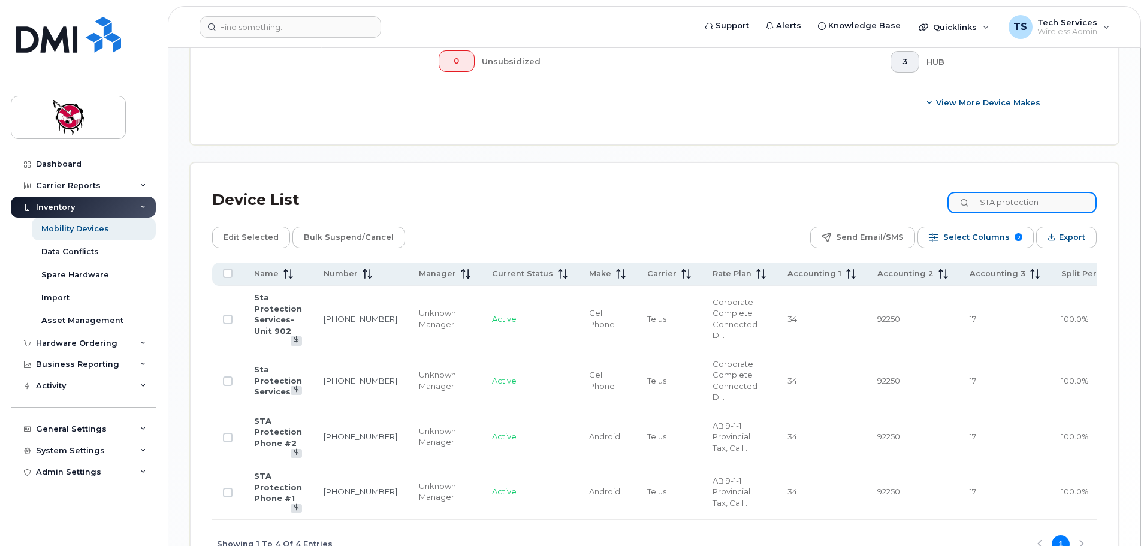
drag, startPoint x: 1068, startPoint y: 194, endPoint x: 975, endPoint y: 194, distance: 92.9
click at [975, 194] on div "STA protection" at bounding box center [1021, 203] width 149 height 22
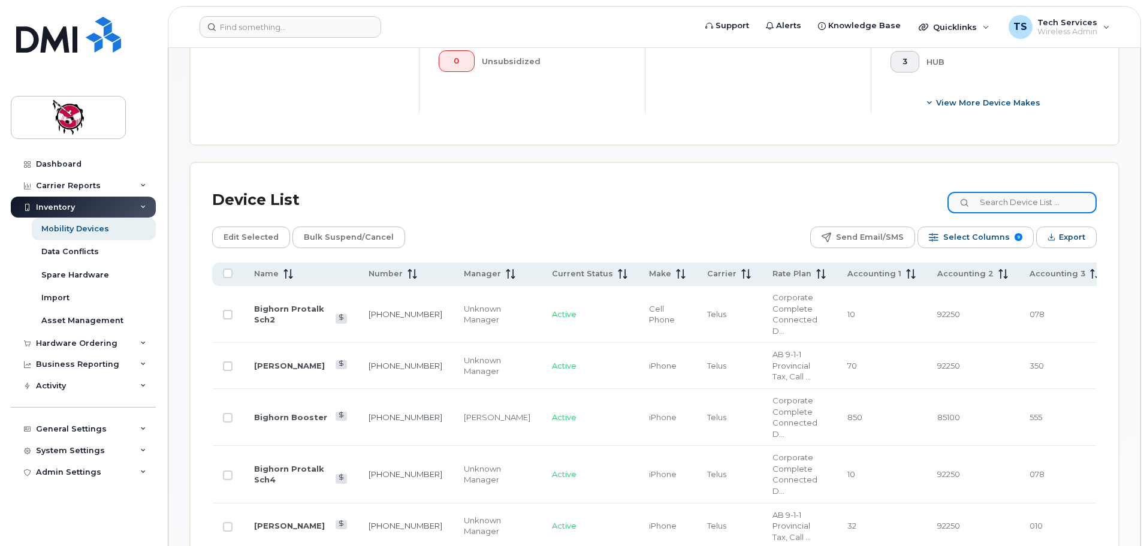
click at [1015, 192] on input at bounding box center [1021, 203] width 149 height 22
type input "slater"
